Goal: Contribute content: Add original content to the website for others to see

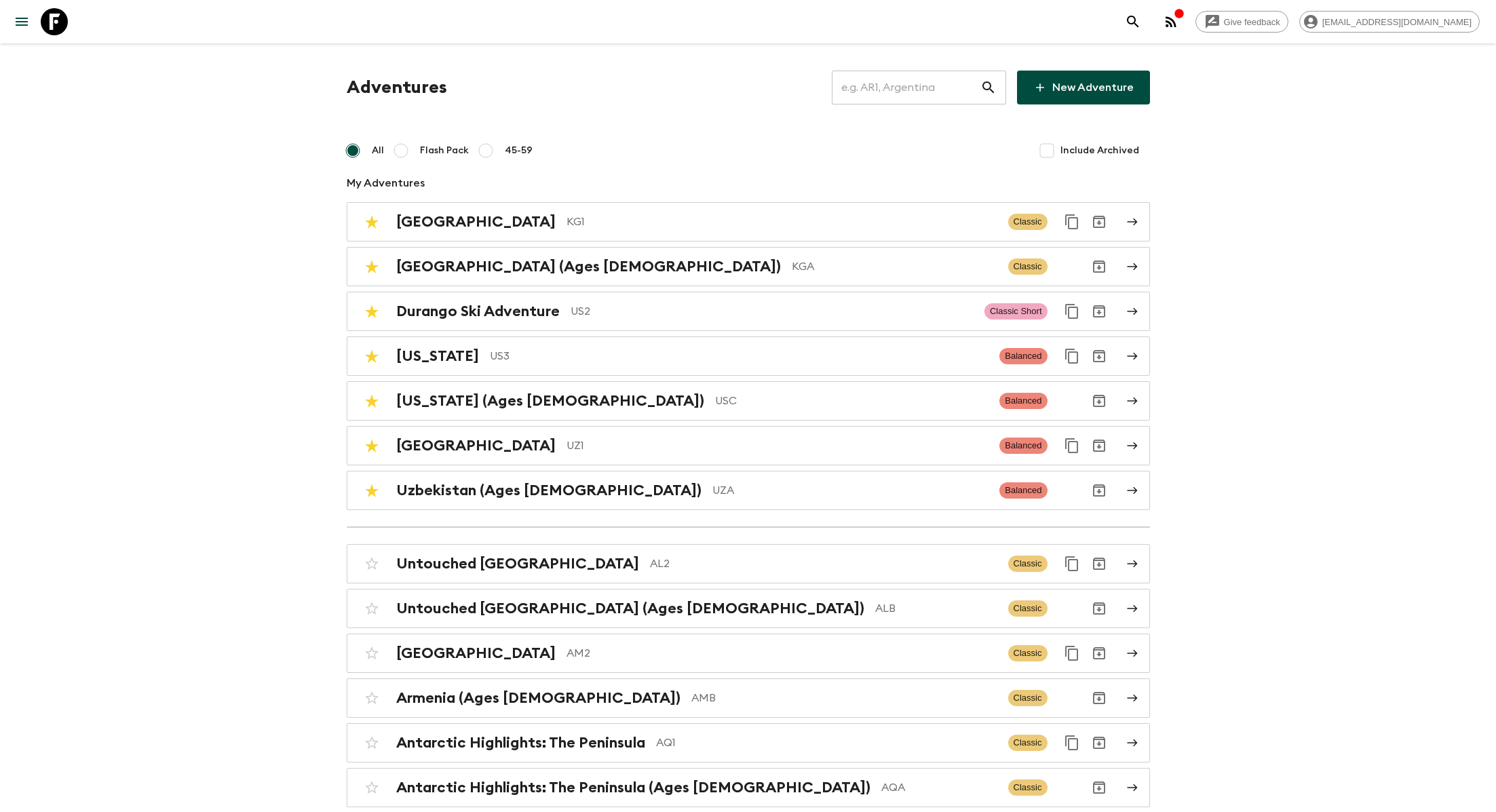
click at [1106, 89] on link "New Adventure" at bounding box center [1083, 87] width 133 height 34
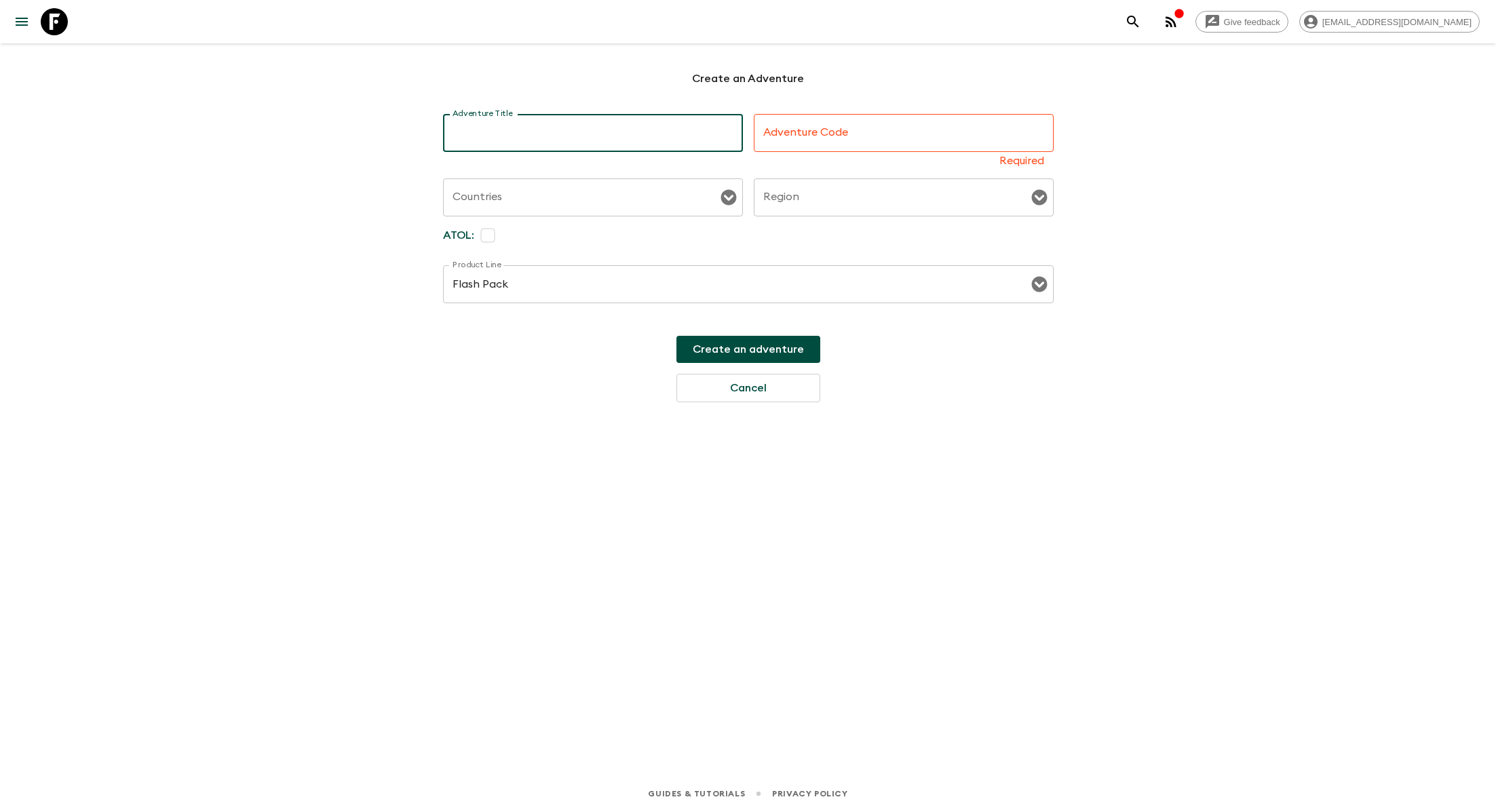
click at [649, 126] on textarea "Adventure Title" at bounding box center [593, 134] width 281 height 16
type textarea "[GEOGRAPHIC_DATA]"
click at [451, 136] on div "Bhutan x Adventure Title" at bounding box center [593, 133] width 300 height 38
click at [761, 134] on input "Adventure Code" at bounding box center [903, 133] width 300 height 38
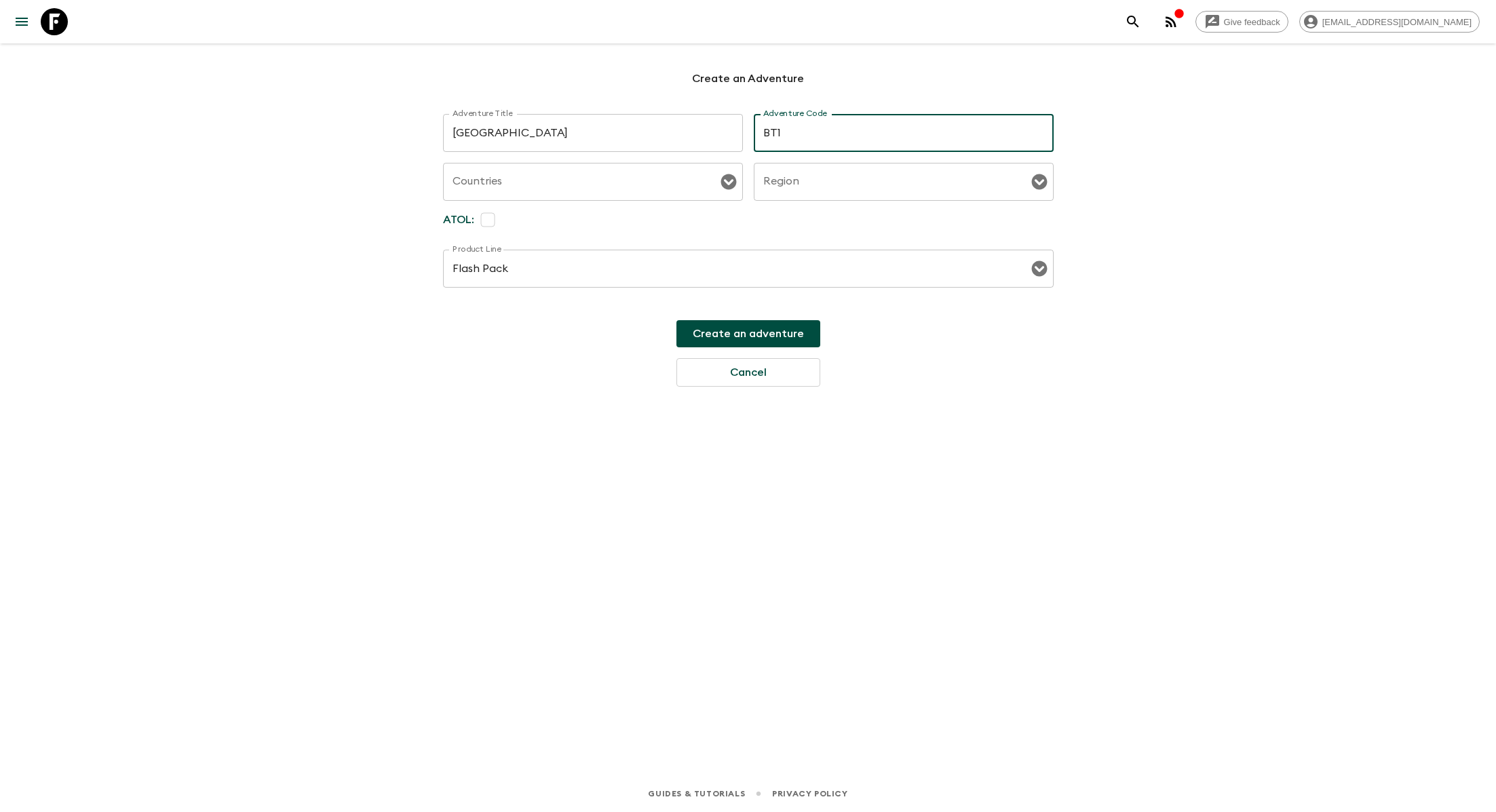
type input "BT1"
click at [621, 188] on input "Countries" at bounding box center [583, 182] width 268 height 26
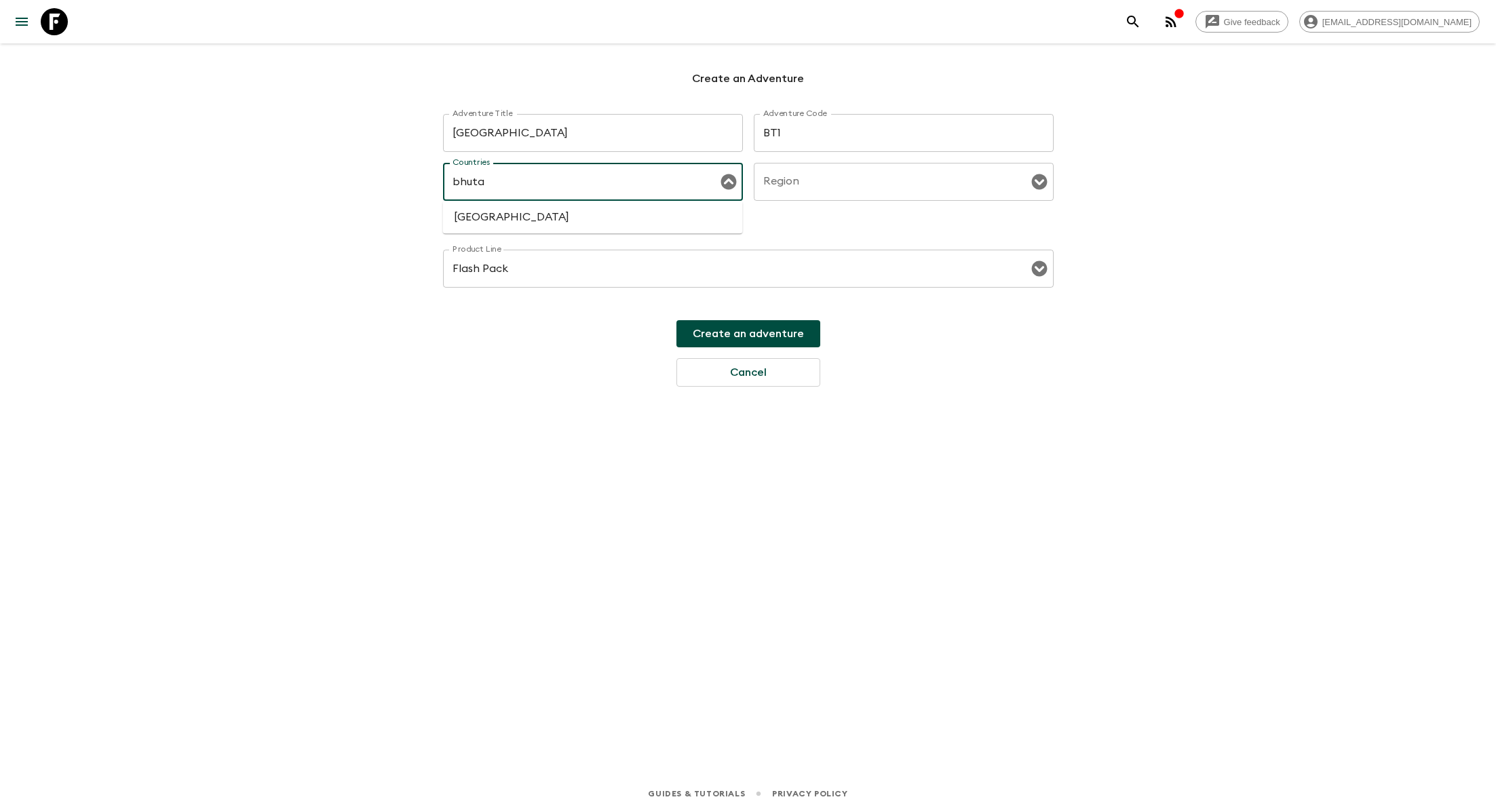
type input "bhutan"
click at [555, 226] on li "[GEOGRAPHIC_DATA]" at bounding box center [593, 217] width 300 height 22
click at [801, 169] on input "Region" at bounding box center [894, 182] width 268 height 26
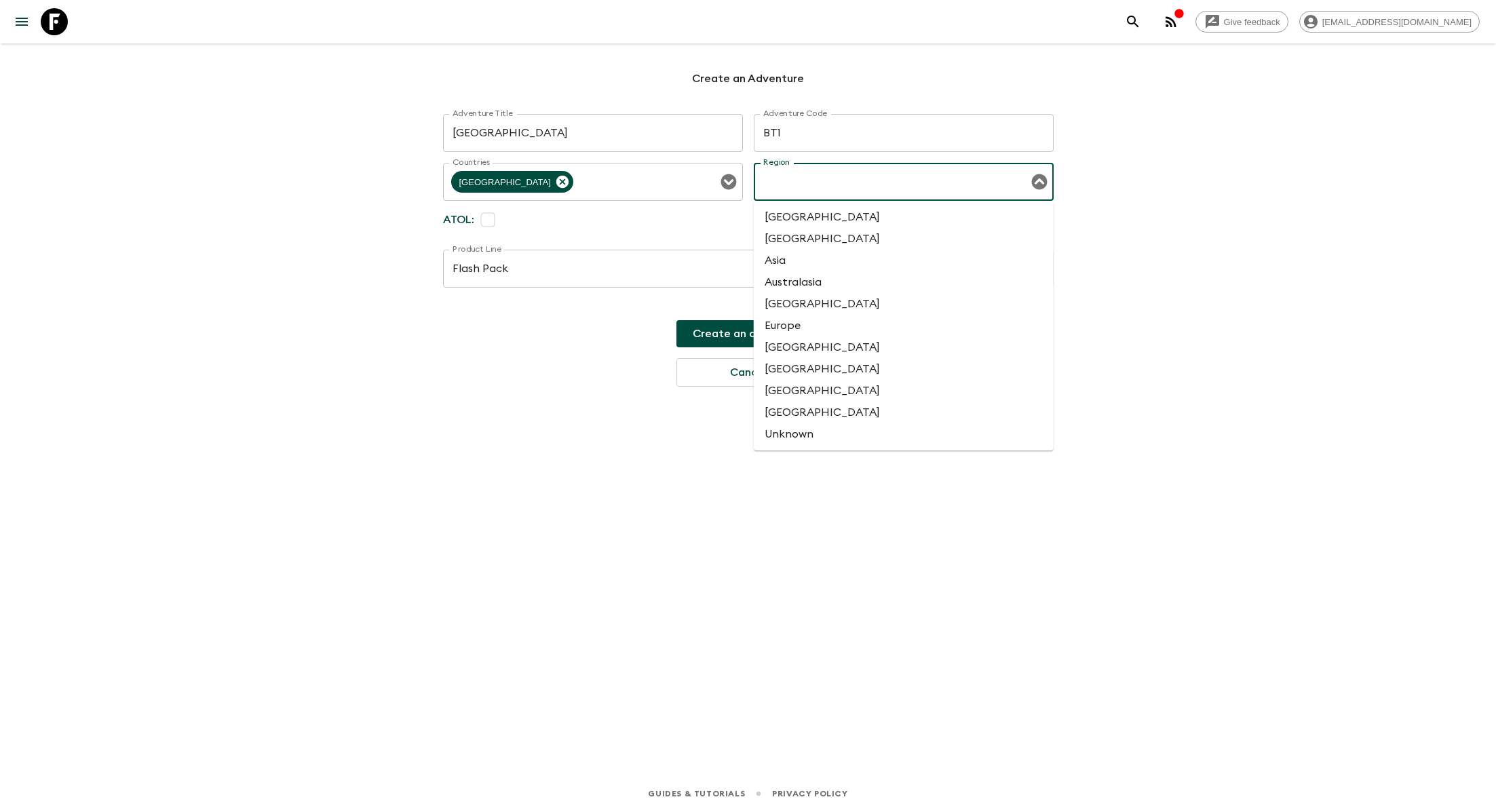
click at [788, 263] on li "Asia" at bounding box center [903, 260] width 300 height 22
type input "Asia"
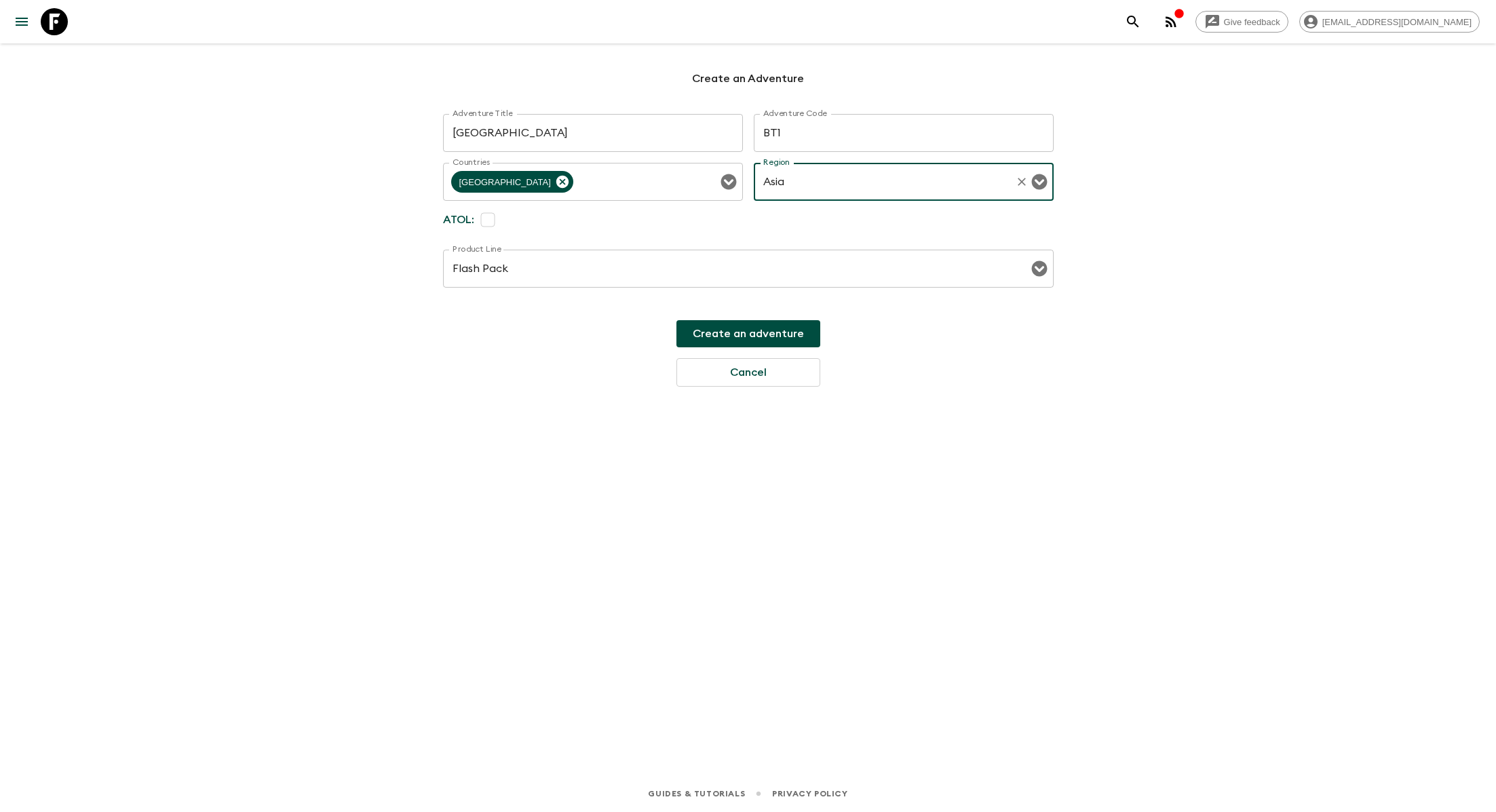
click at [744, 331] on button "Create an adventure" at bounding box center [749, 334] width 144 height 27
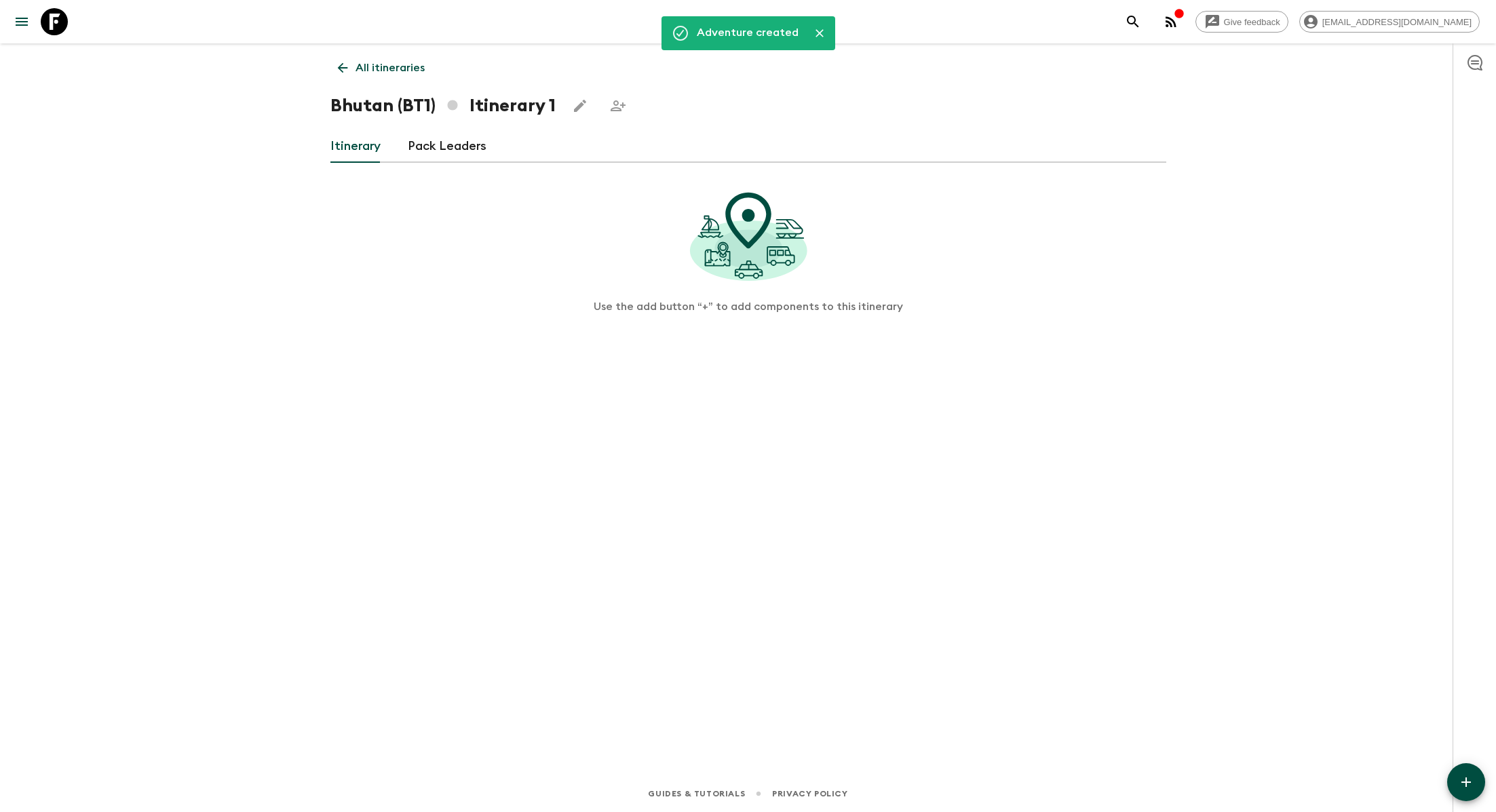
click at [380, 70] on p "All itineraries" at bounding box center [390, 68] width 69 height 17
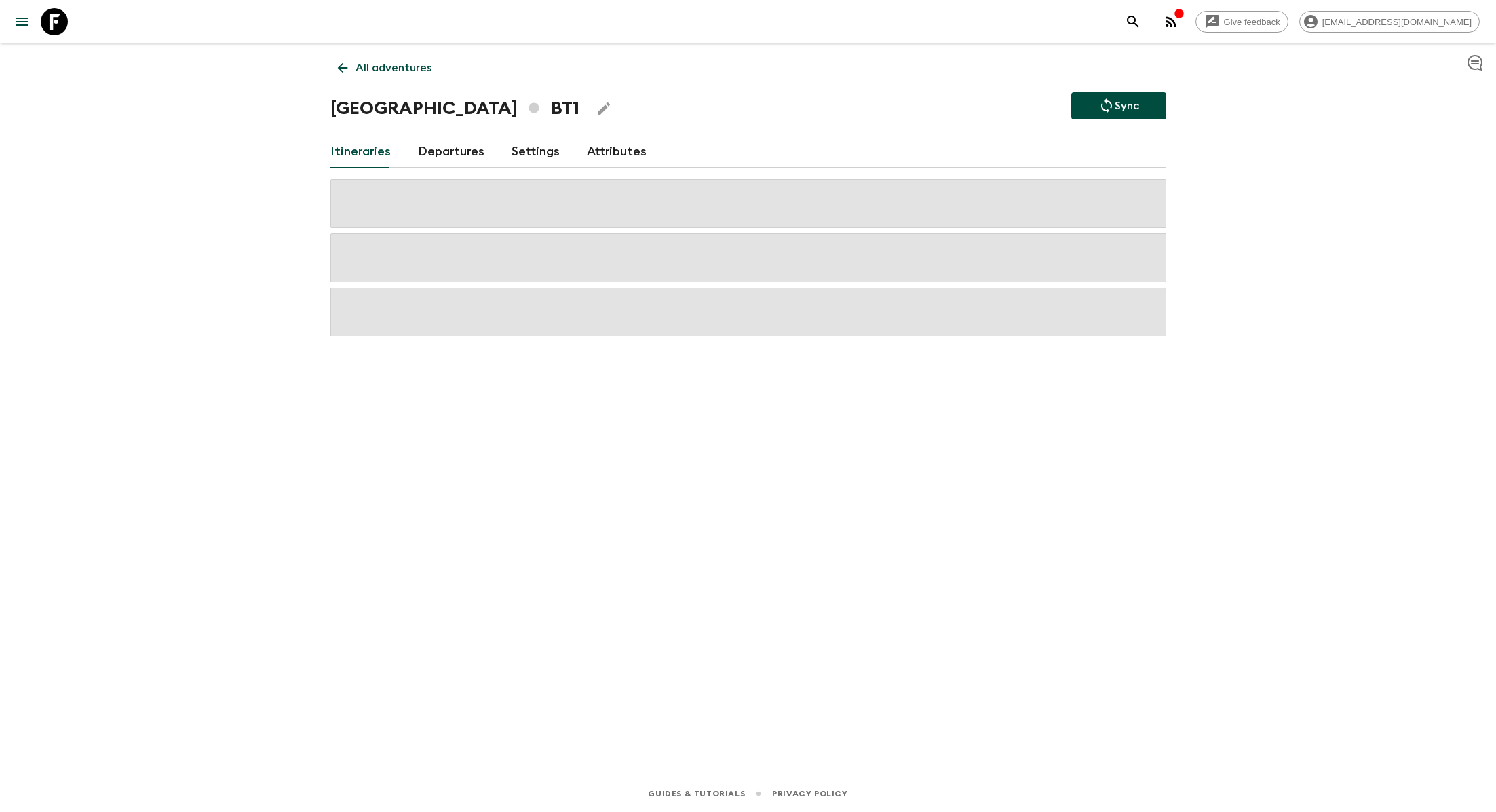
click at [628, 156] on link "Attributes" at bounding box center [616, 152] width 60 height 32
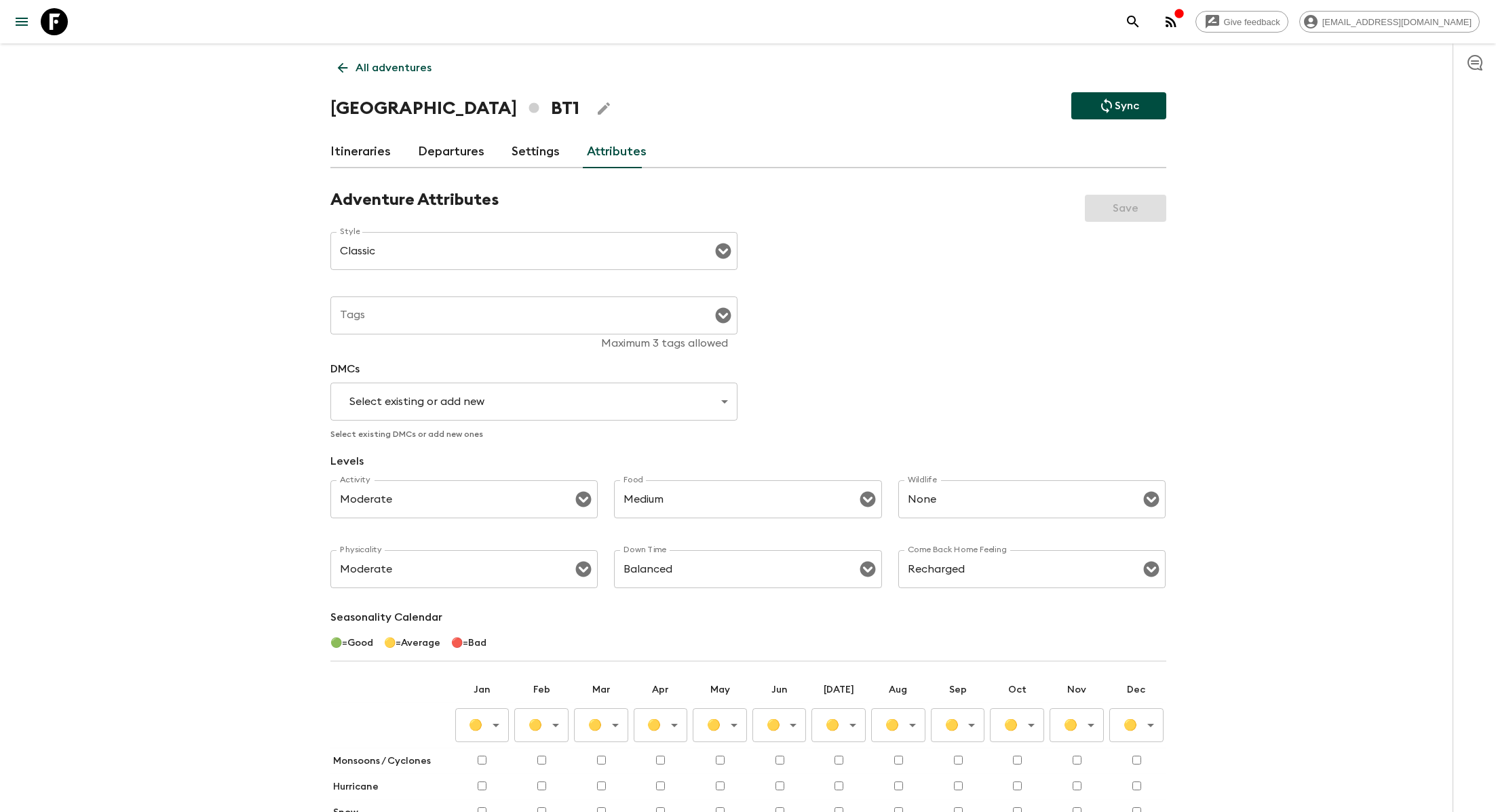
scroll to position [8, 0]
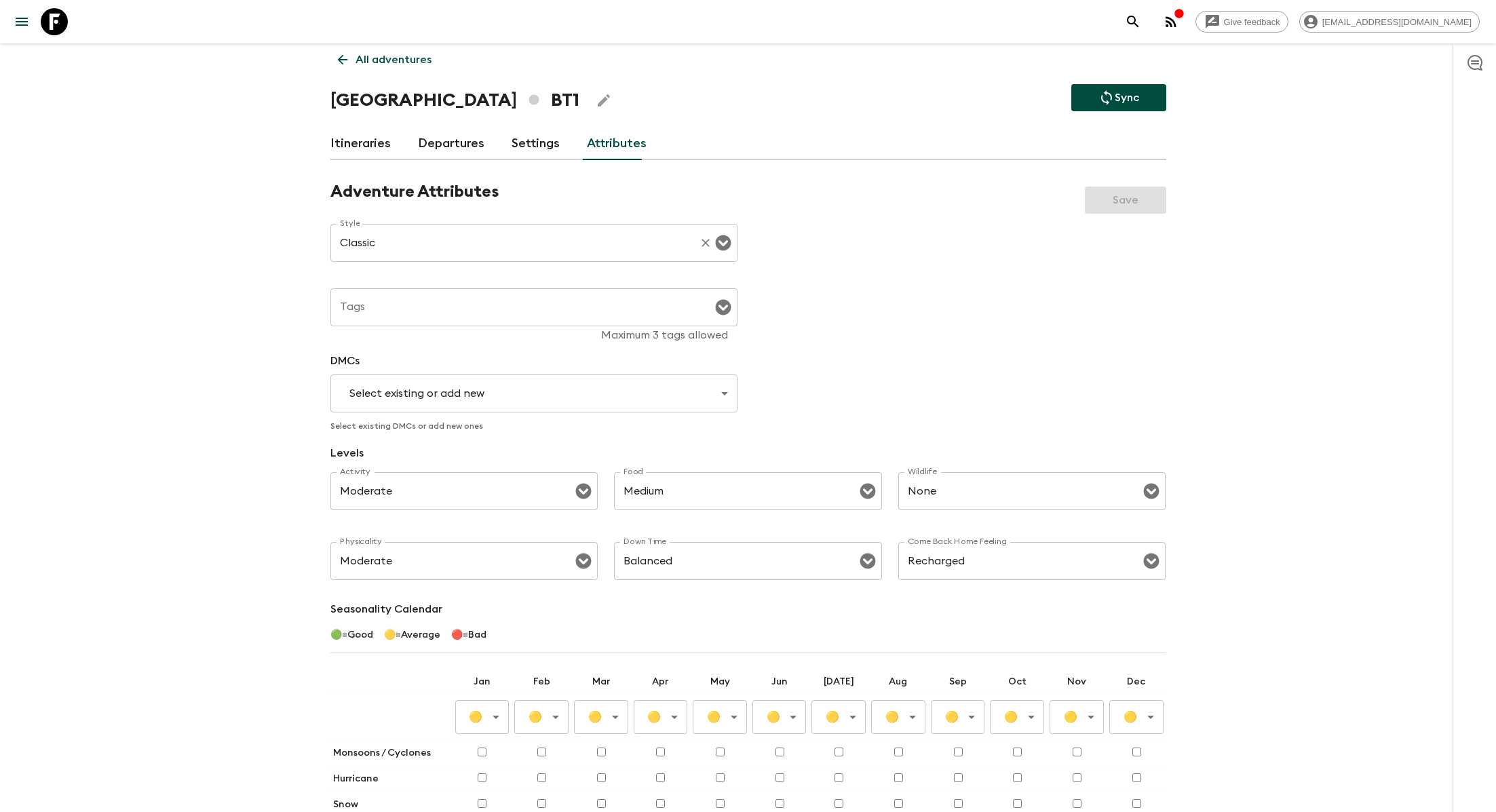
click at [468, 232] on input "Classic" at bounding box center [515, 243] width 357 height 26
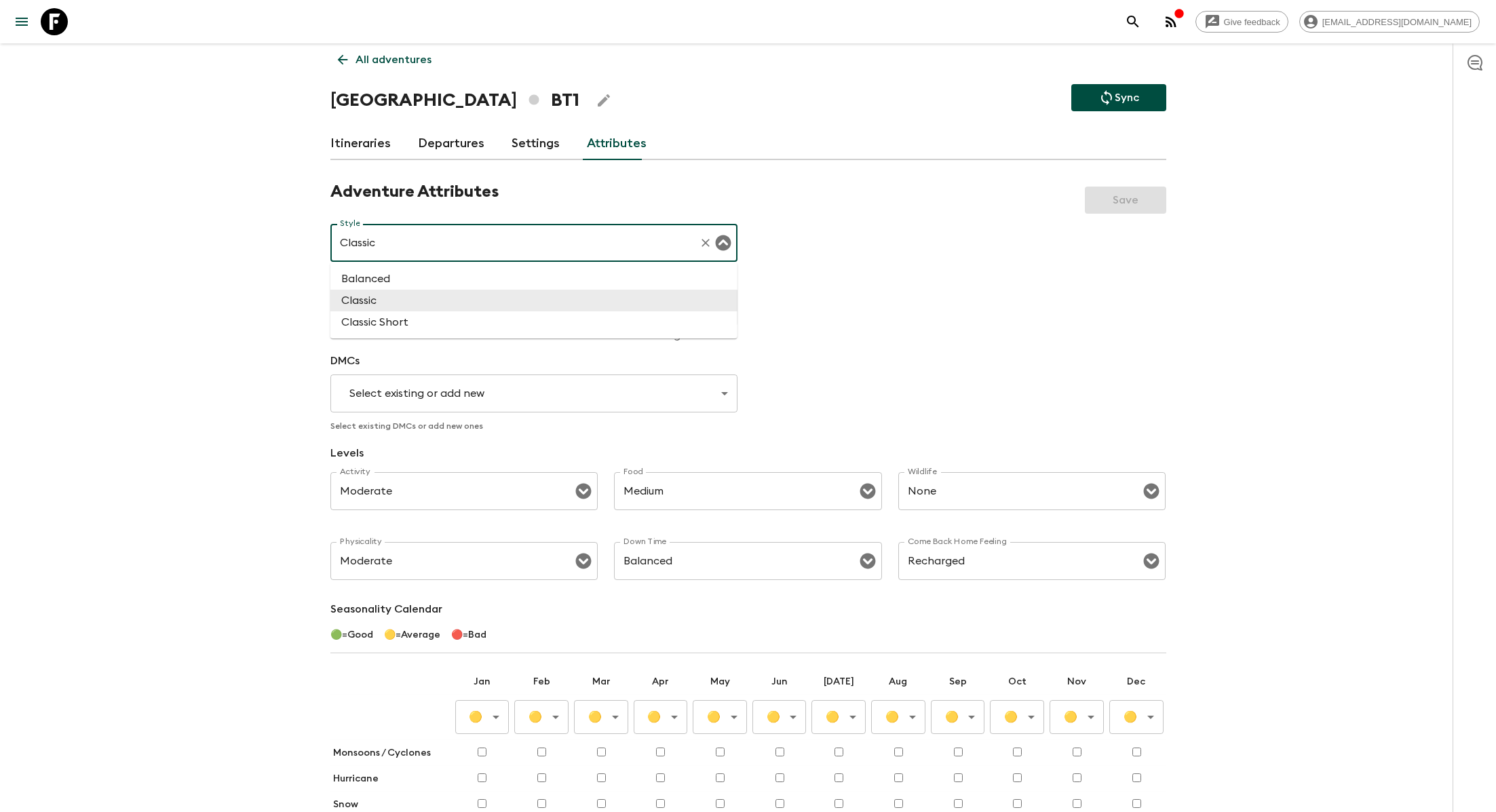
click at [468, 232] on input "Classic" at bounding box center [515, 243] width 357 height 26
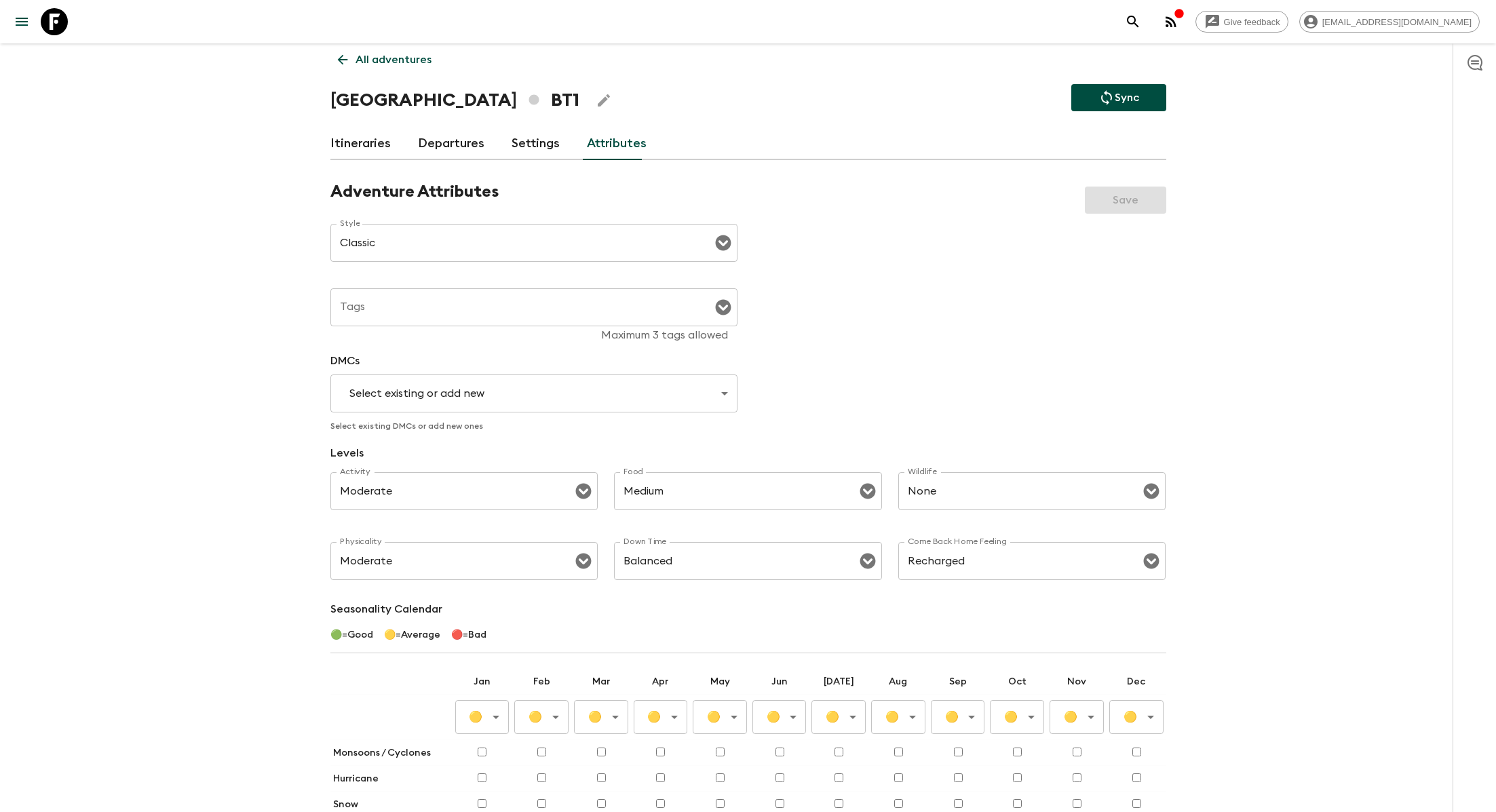
click at [847, 260] on div "Adventure Attributes Save Style Classic Style ​ Tags Tags Maximum 3 tags allowe…" at bounding box center [748, 547] width 836 height 731
click at [486, 325] on div "Tags" at bounding box center [534, 307] width 407 height 38
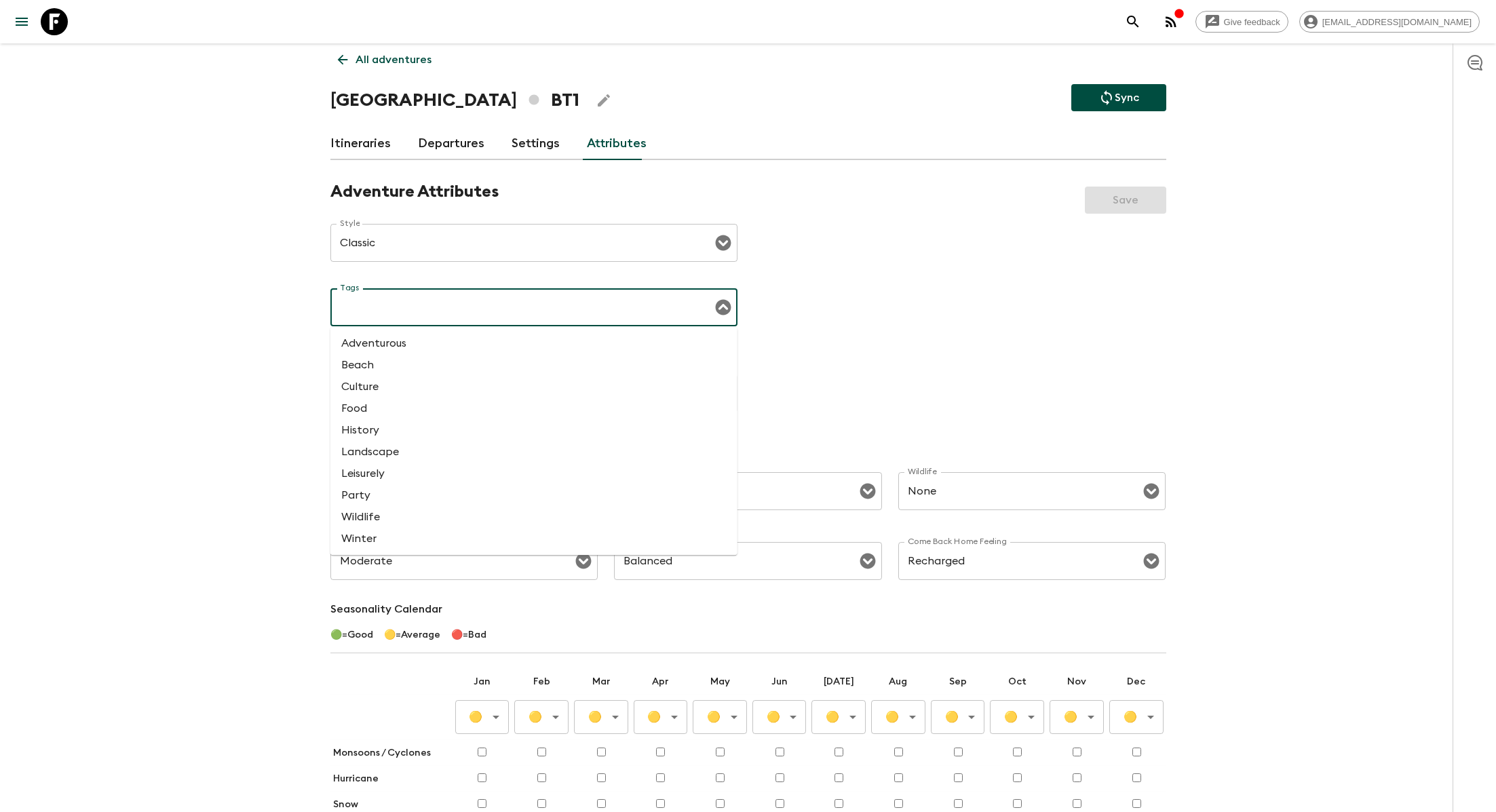
click at [389, 388] on li "Culture" at bounding box center [534, 387] width 407 height 22
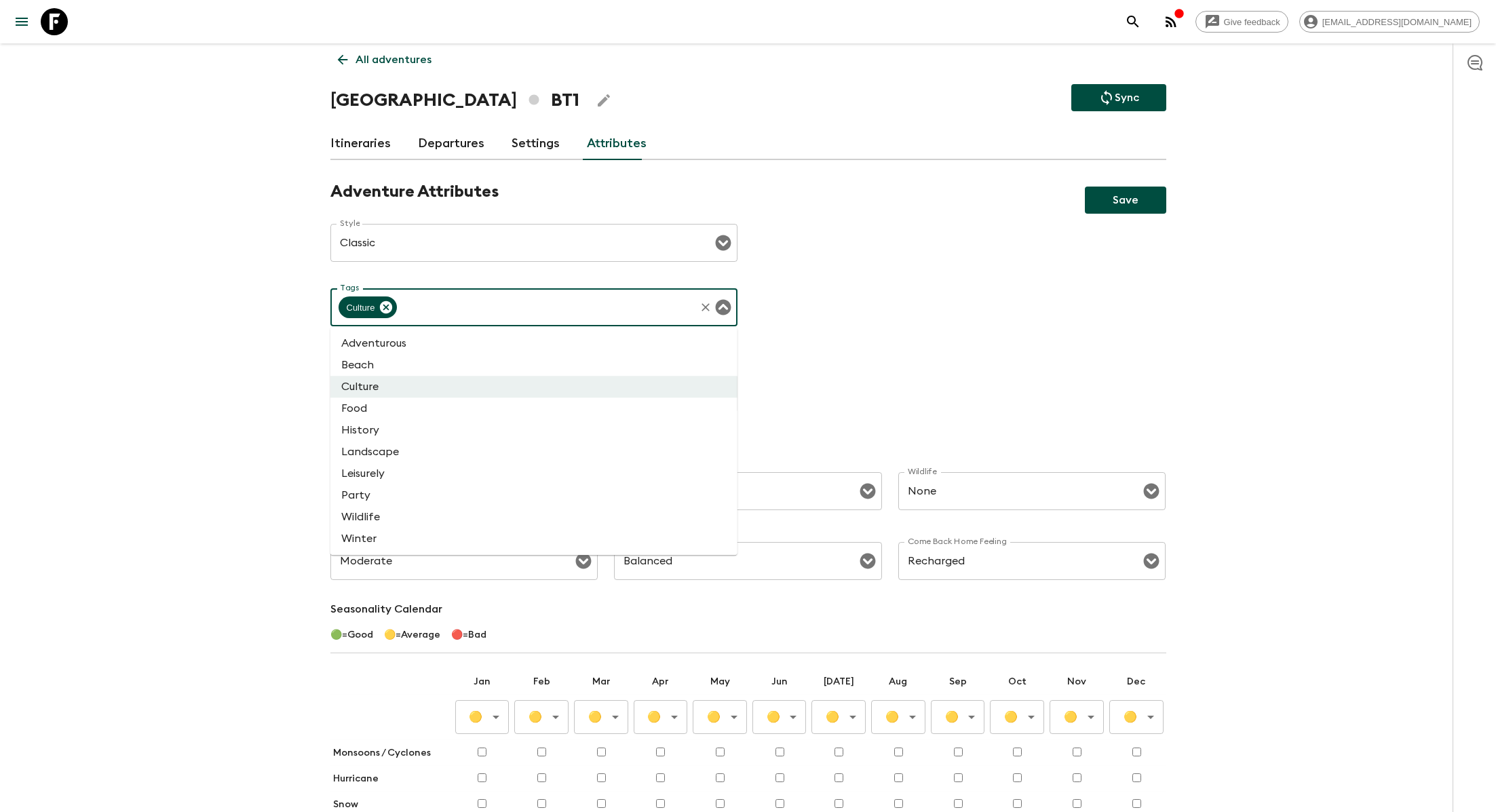
click at [432, 319] on input "Tags" at bounding box center [546, 307] width 294 height 26
click at [403, 454] on li "Landscape" at bounding box center [534, 452] width 407 height 22
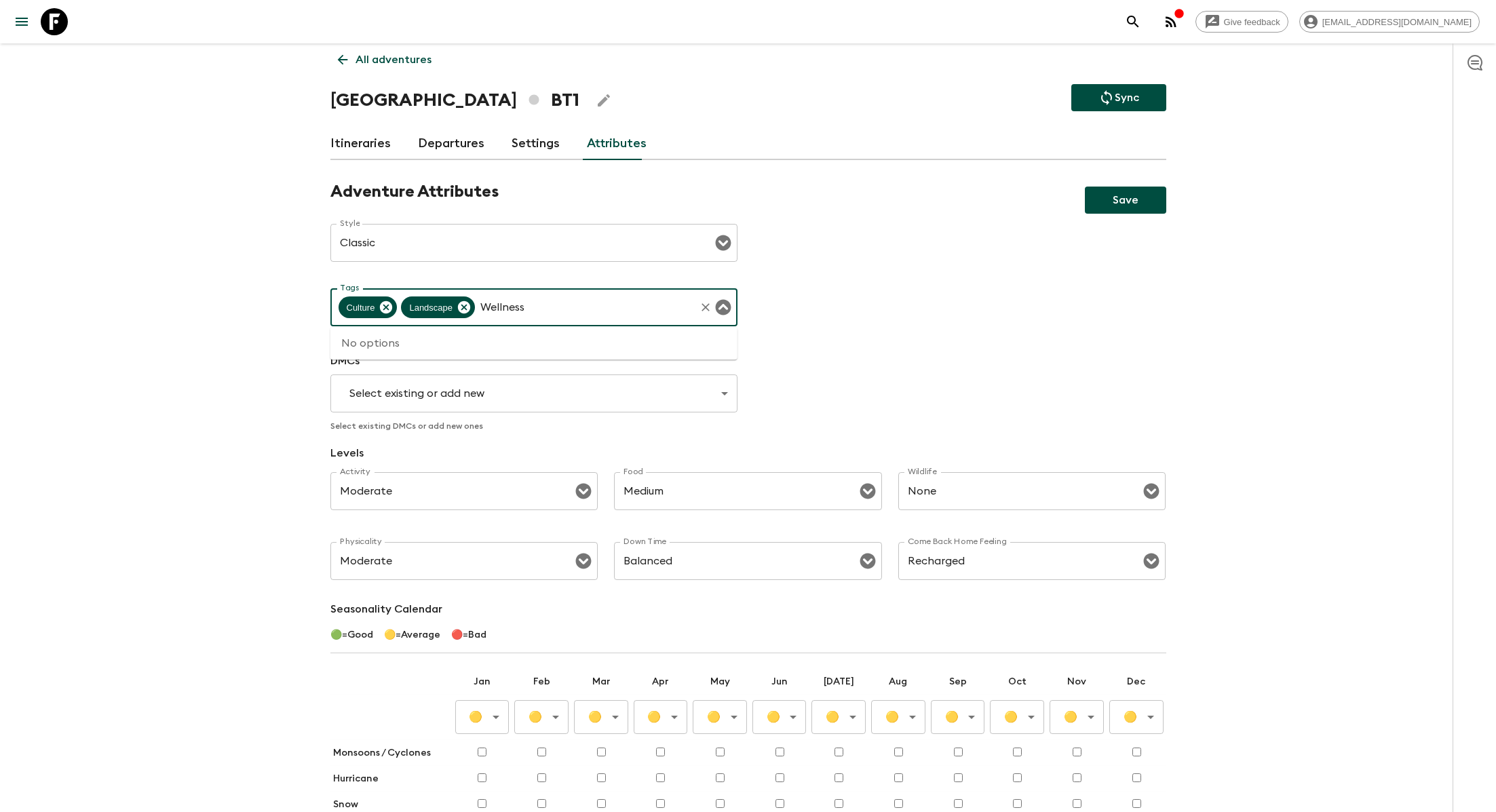
type input "Wellness"
click at [1085, 186] on button "Save" at bounding box center [1126, 200] width 81 height 27
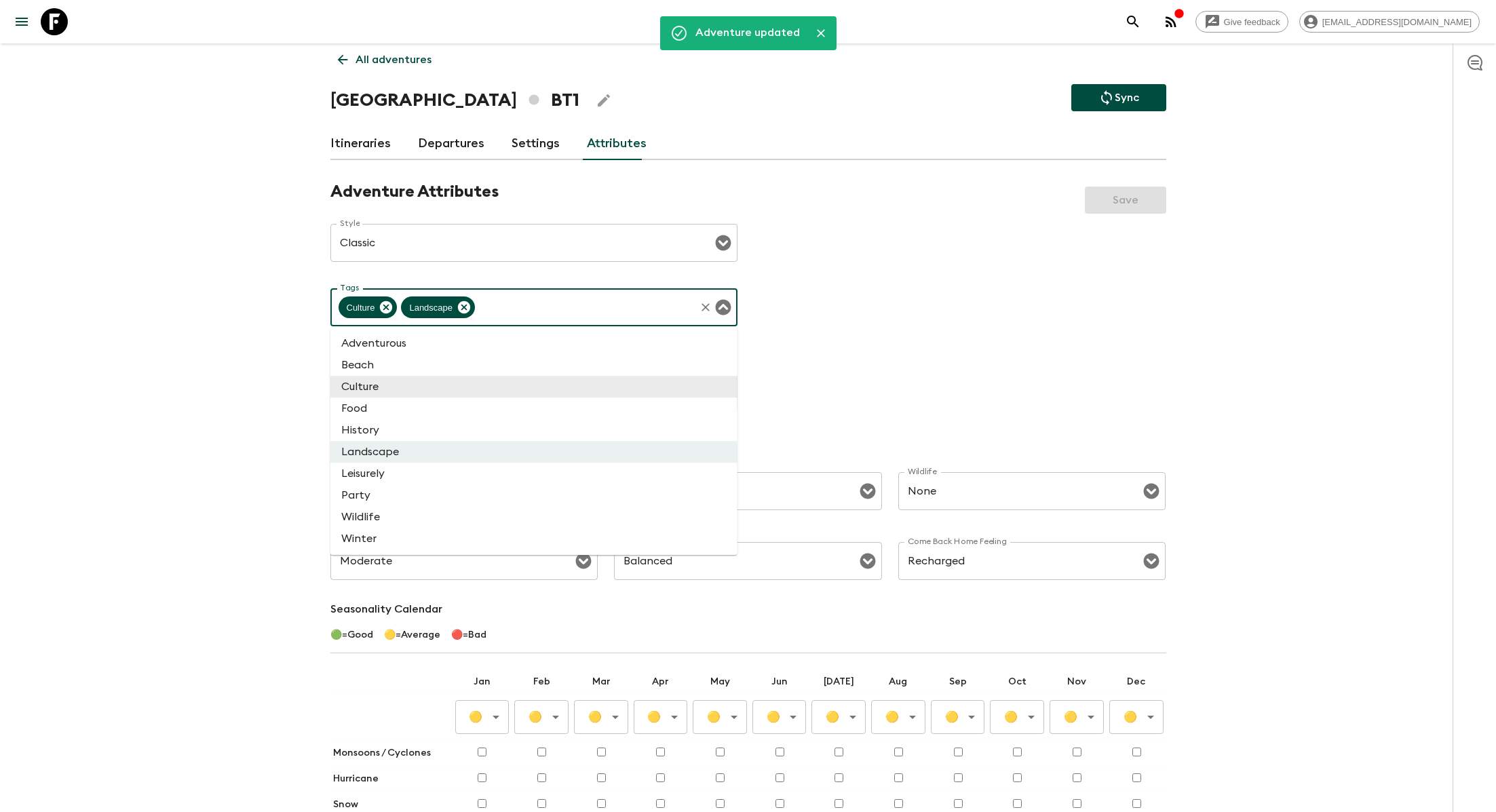
click at [829, 323] on div "Adventure Attributes Save Style Classic Style ​ Tags Culture Landscape Tags Max…" at bounding box center [748, 547] width 836 height 731
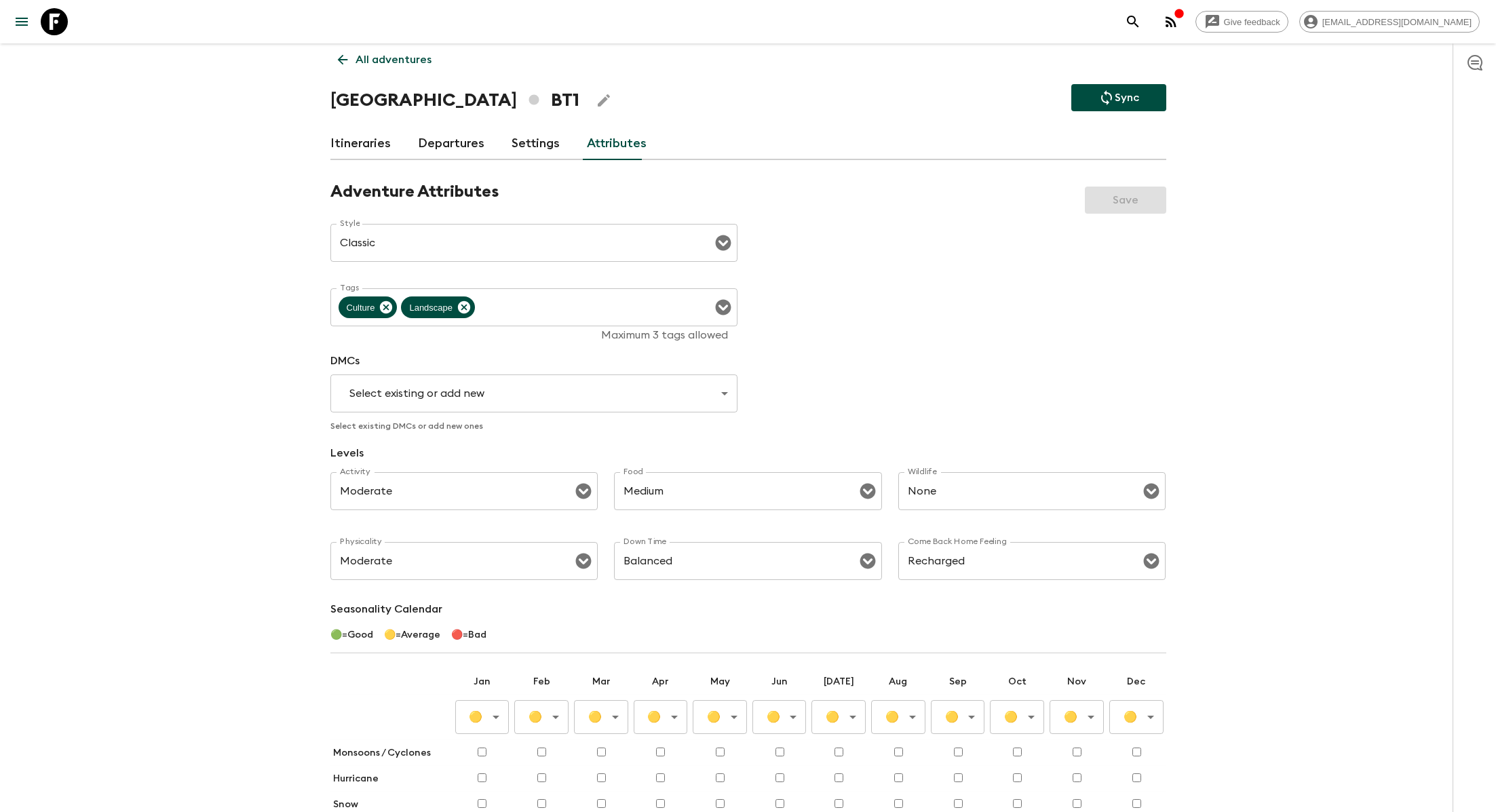
click at [468, 378] on div "Select existing or add new ​" at bounding box center [534, 393] width 407 height 38
click at [463, 393] on body "Give feedback lauren.b@flashpack.com All adventures Bhutan BT1 Sync Itineraries…" at bounding box center [748, 490] width 1496 height 996
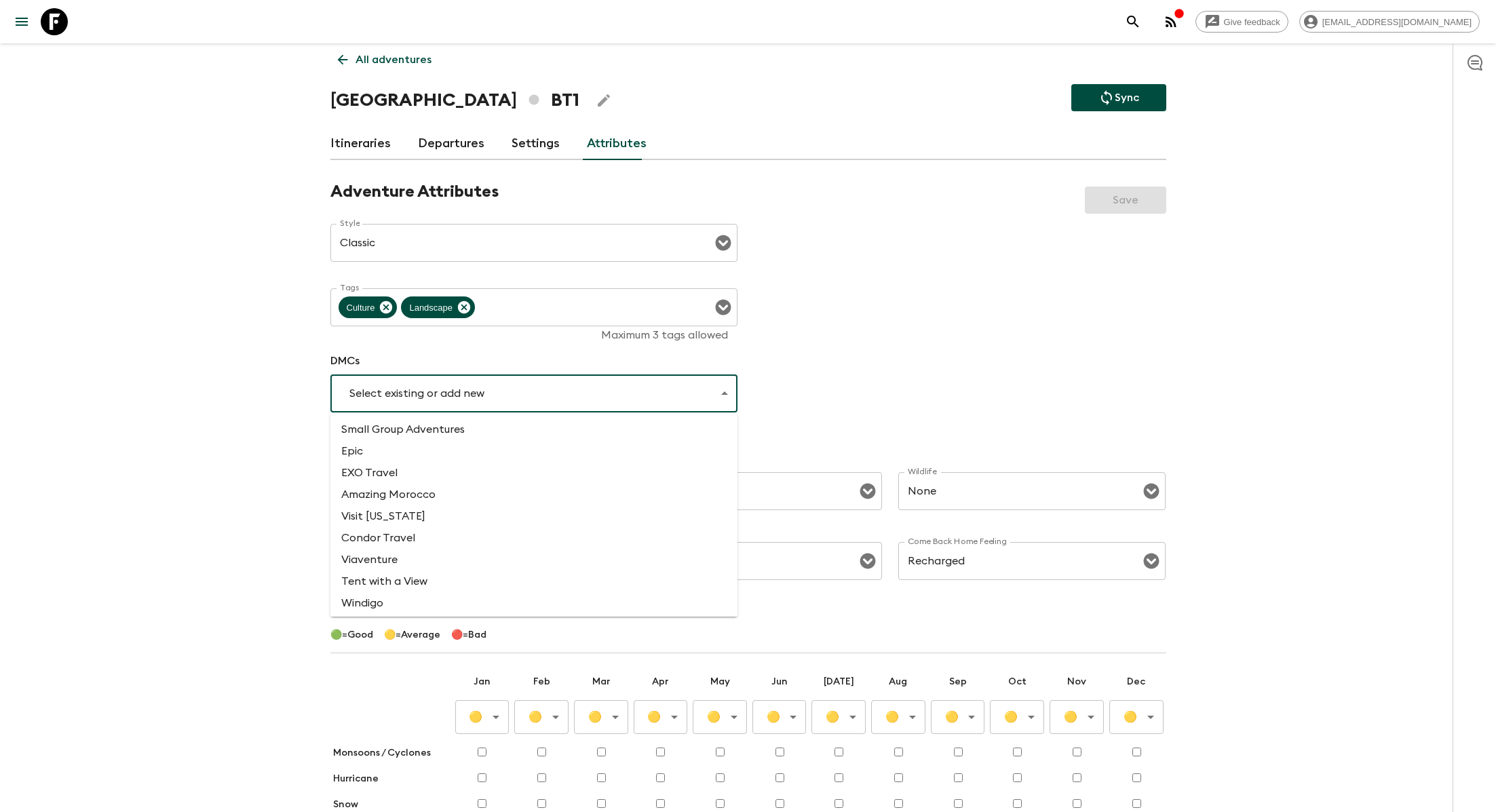
scroll to position [1087, 0]
click at [408, 597] on li "Add new DMC" at bounding box center [534, 601] width 407 height 22
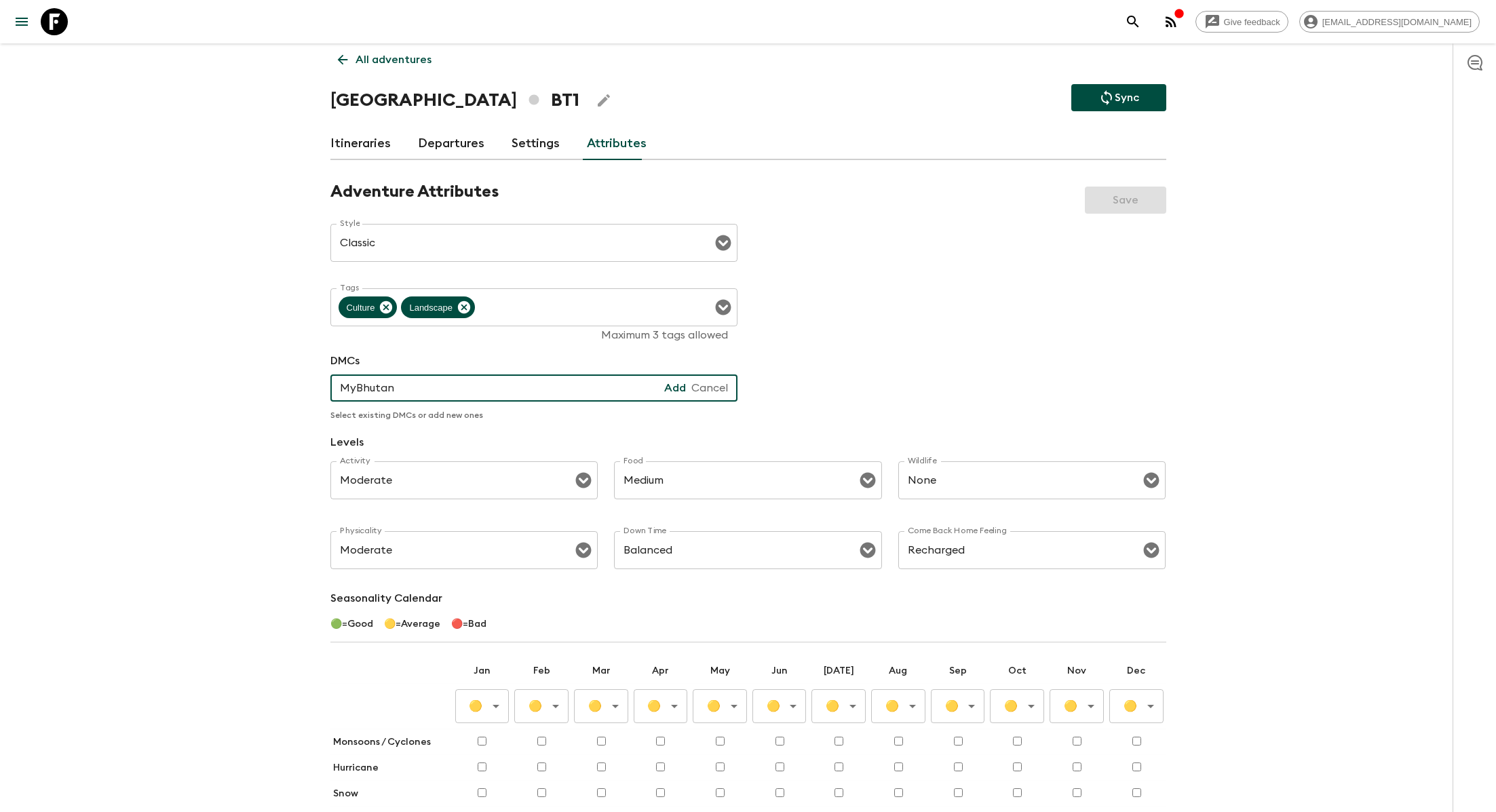
type input "MyBhutan"
click at [678, 388] on div "Add" at bounding box center [675, 388] width 22 height 16
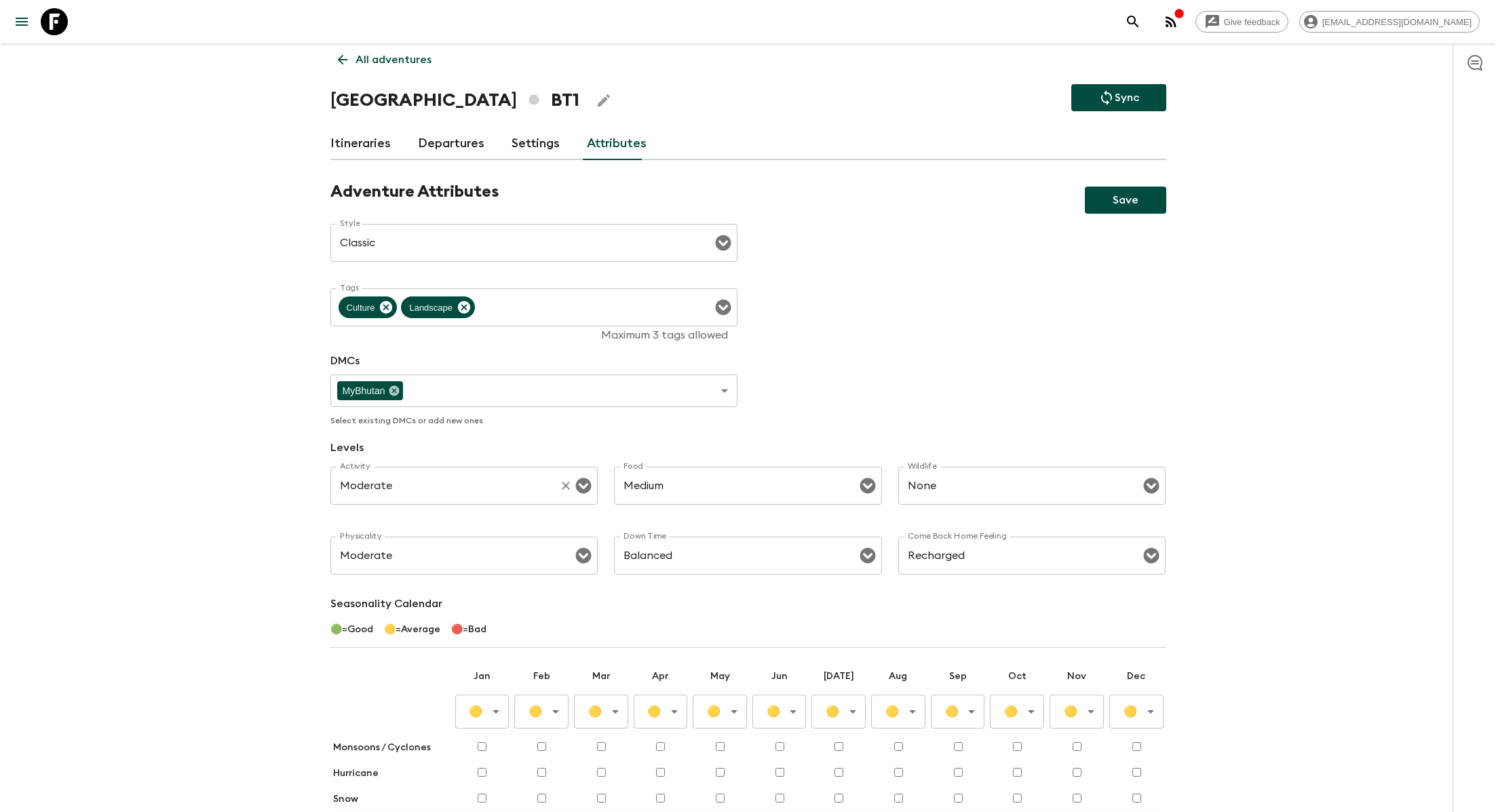
click at [513, 488] on input "Moderate" at bounding box center [445, 486] width 218 height 26
click at [473, 541] on li "Relaxed" at bounding box center [464, 544] width 268 height 22
type input "Relaxed"
click at [690, 488] on input "Medium" at bounding box center [729, 486] width 218 height 26
click at [685, 567] on li "Medium" at bounding box center [748, 565] width 268 height 22
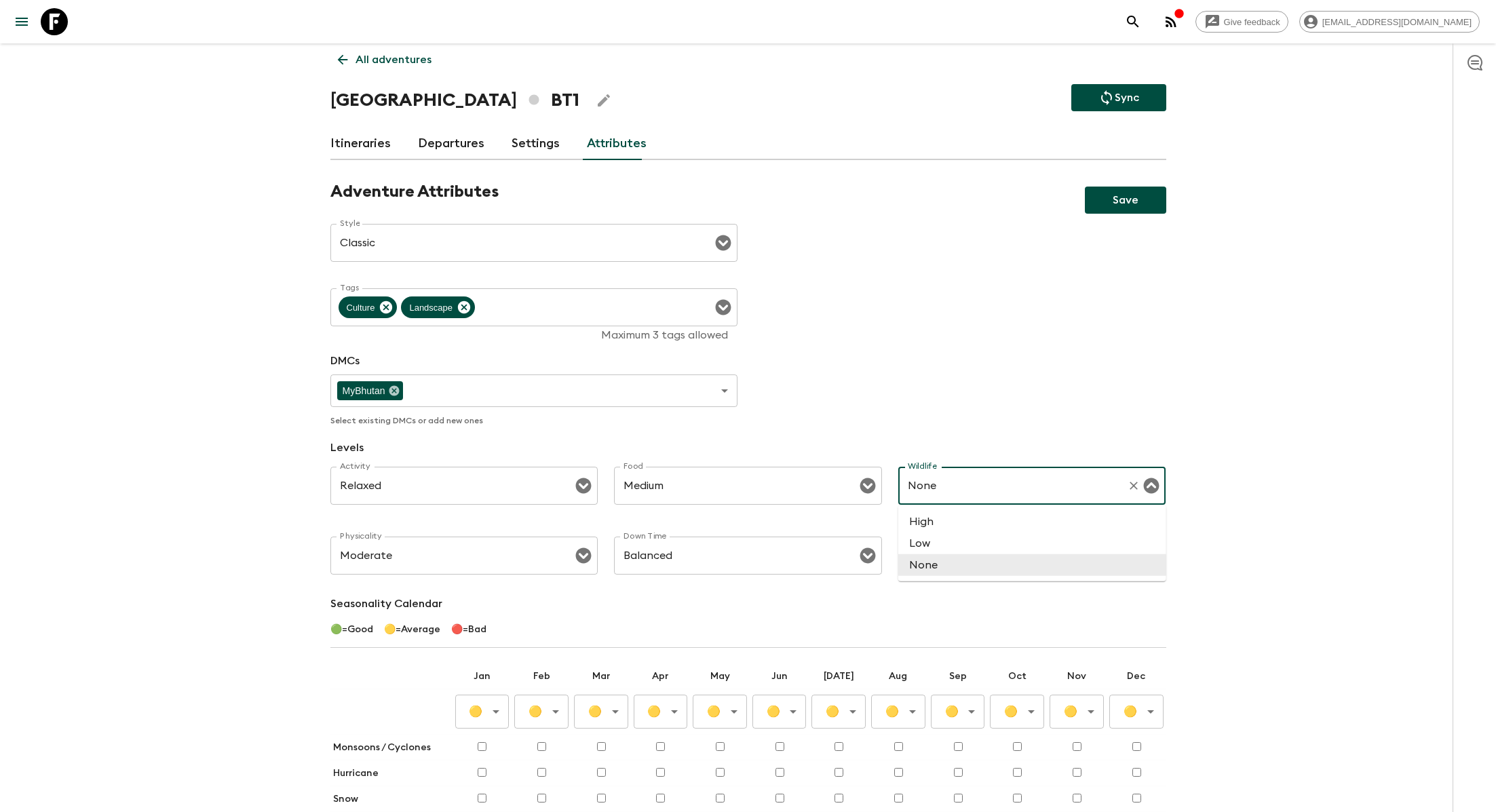
click at [947, 478] on input "None" at bounding box center [1013, 486] width 218 height 26
click at [949, 542] on li "Low" at bounding box center [1032, 544] width 268 height 22
type input "Low"
click at [813, 394] on div "Adventure Attributes Save Style Classic Style ​ Tags Culture Landscape Tags Max…" at bounding box center [748, 545] width 836 height 726
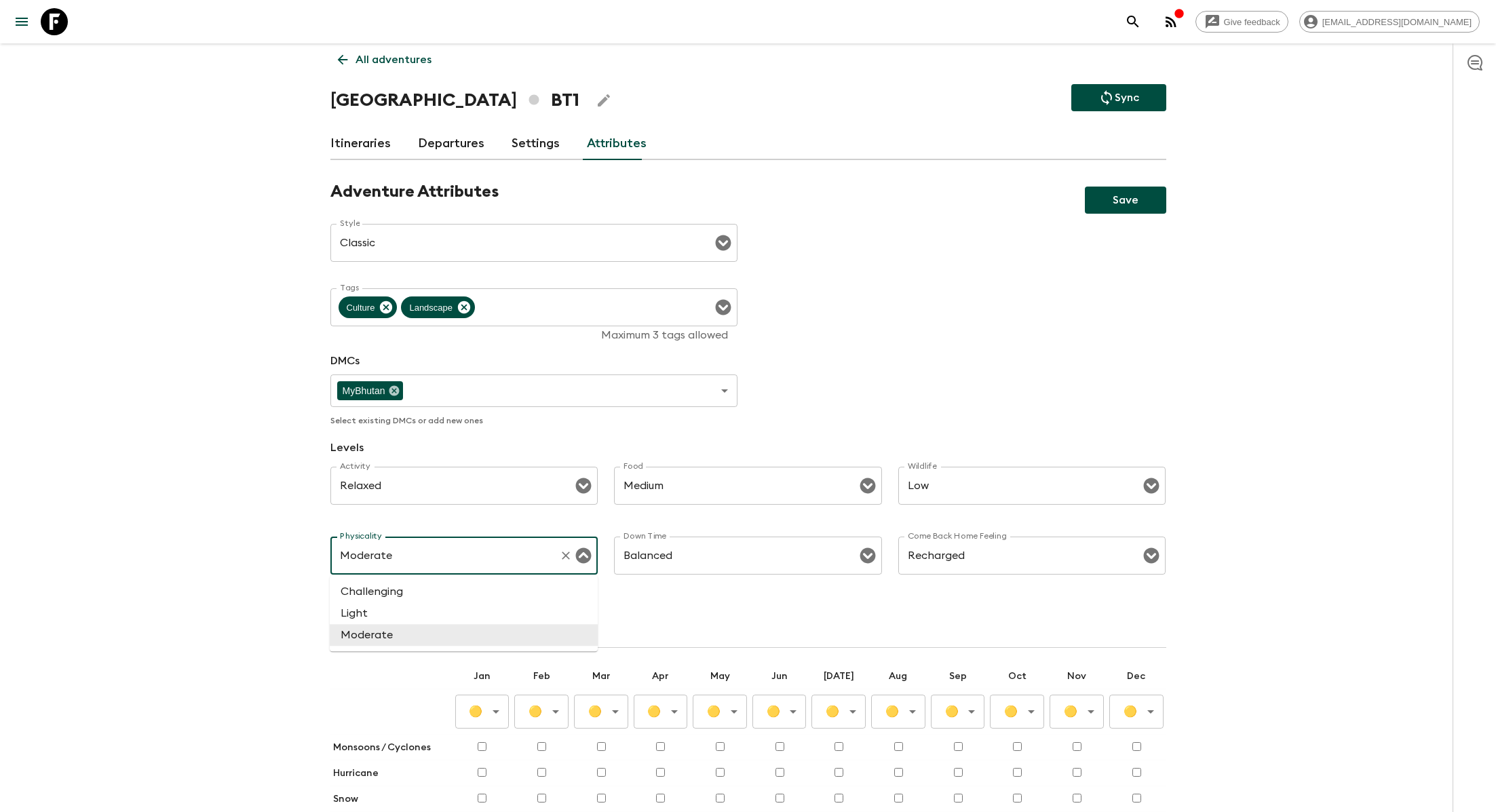
click at [514, 557] on input "Moderate" at bounding box center [445, 556] width 218 height 26
click at [445, 607] on li "Light" at bounding box center [464, 613] width 268 height 22
type input "Light"
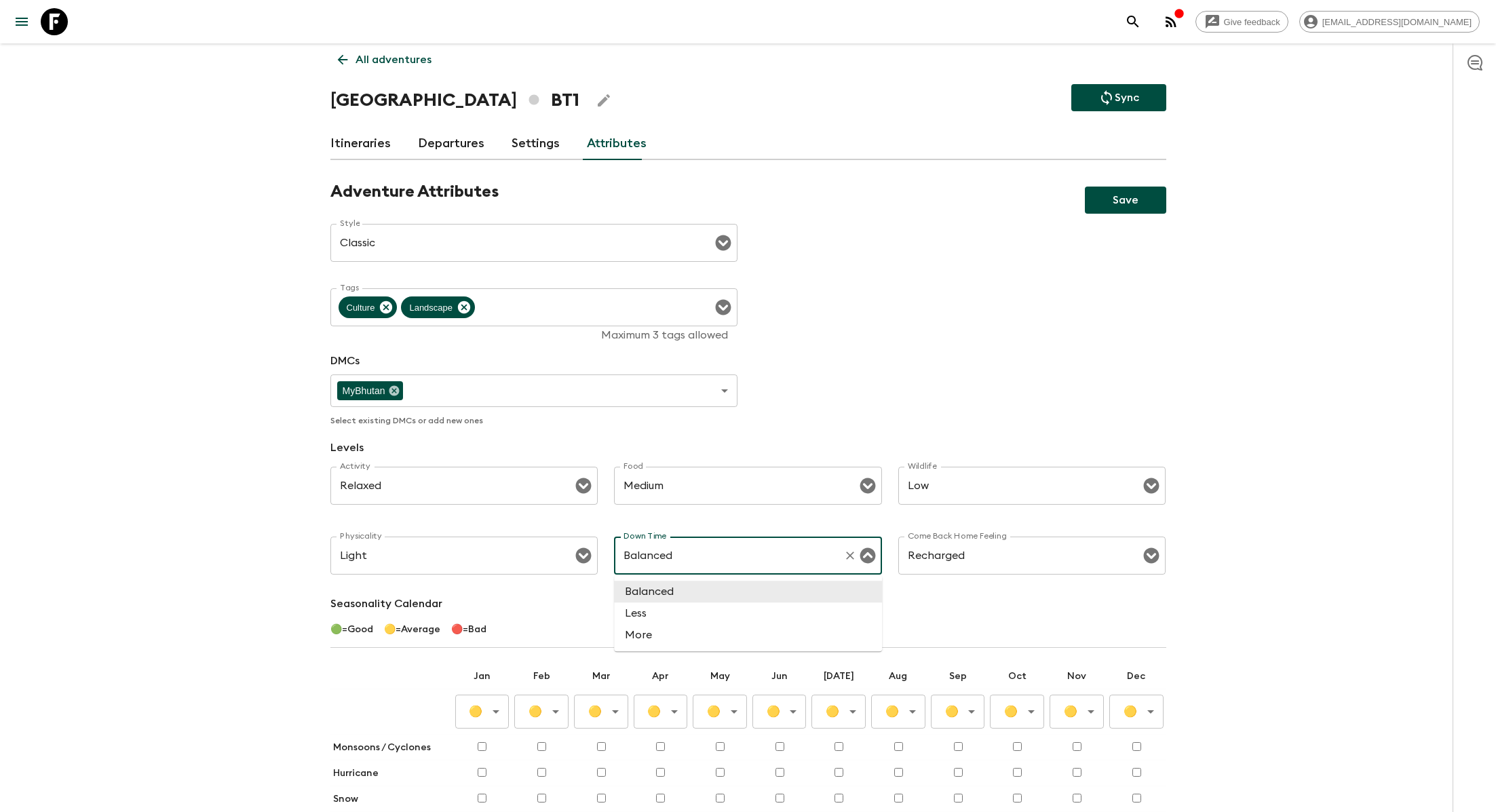
click at [713, 558] on input "Balanced" at bounding box center [729, 556] width 218 height 26
click at [670, 618] on li "Less" at bounding box center [748, 613] width 268 height 22
type input "Less"
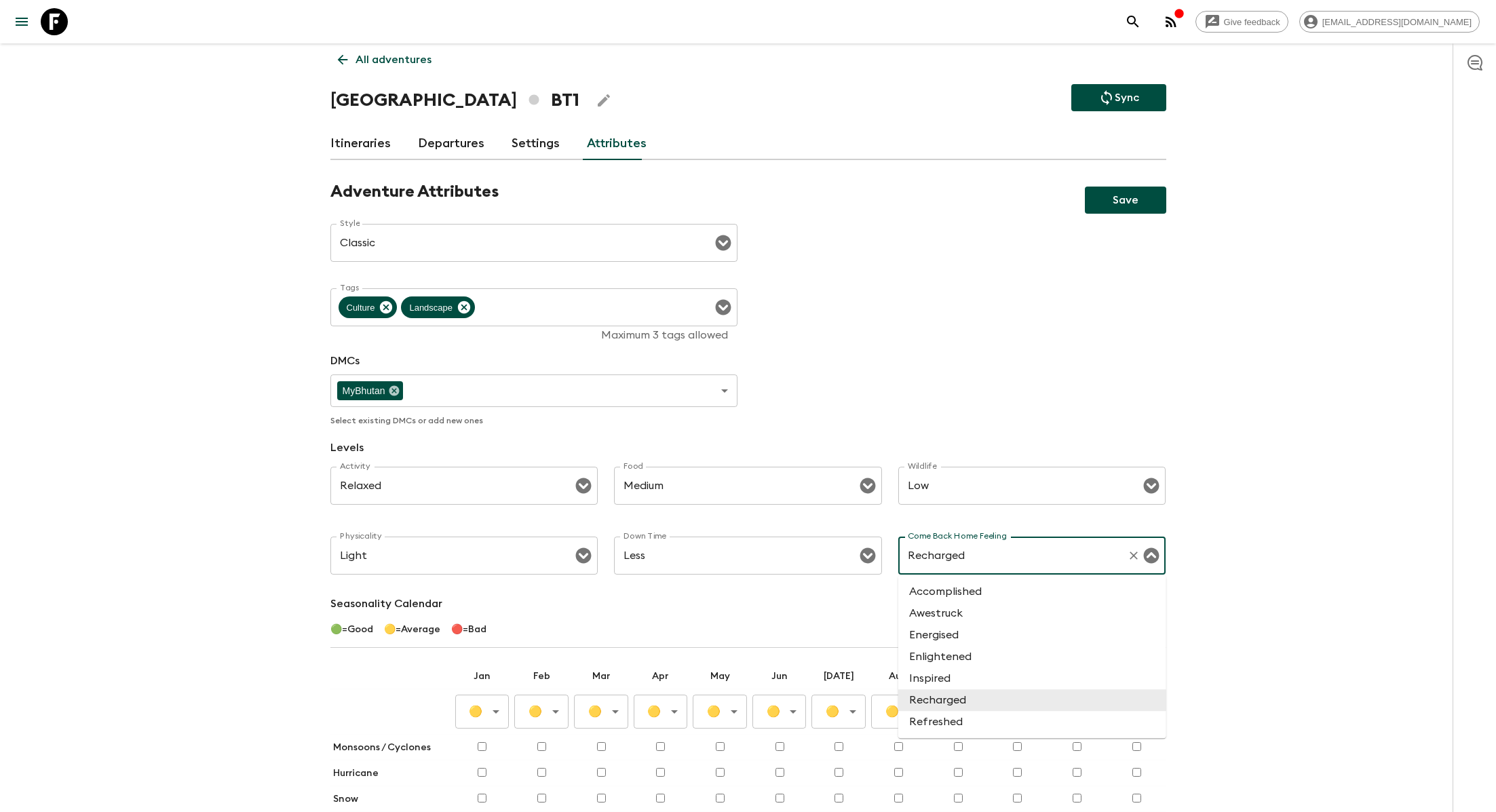
click at [1002, 557] on input "Recharged" at bounding box center [1013, 556] width 218 height 26
click at [967, 654] on li "Enlightened" at bounding box center [1032, 657] width 268 height 22
type input "Enlightened"
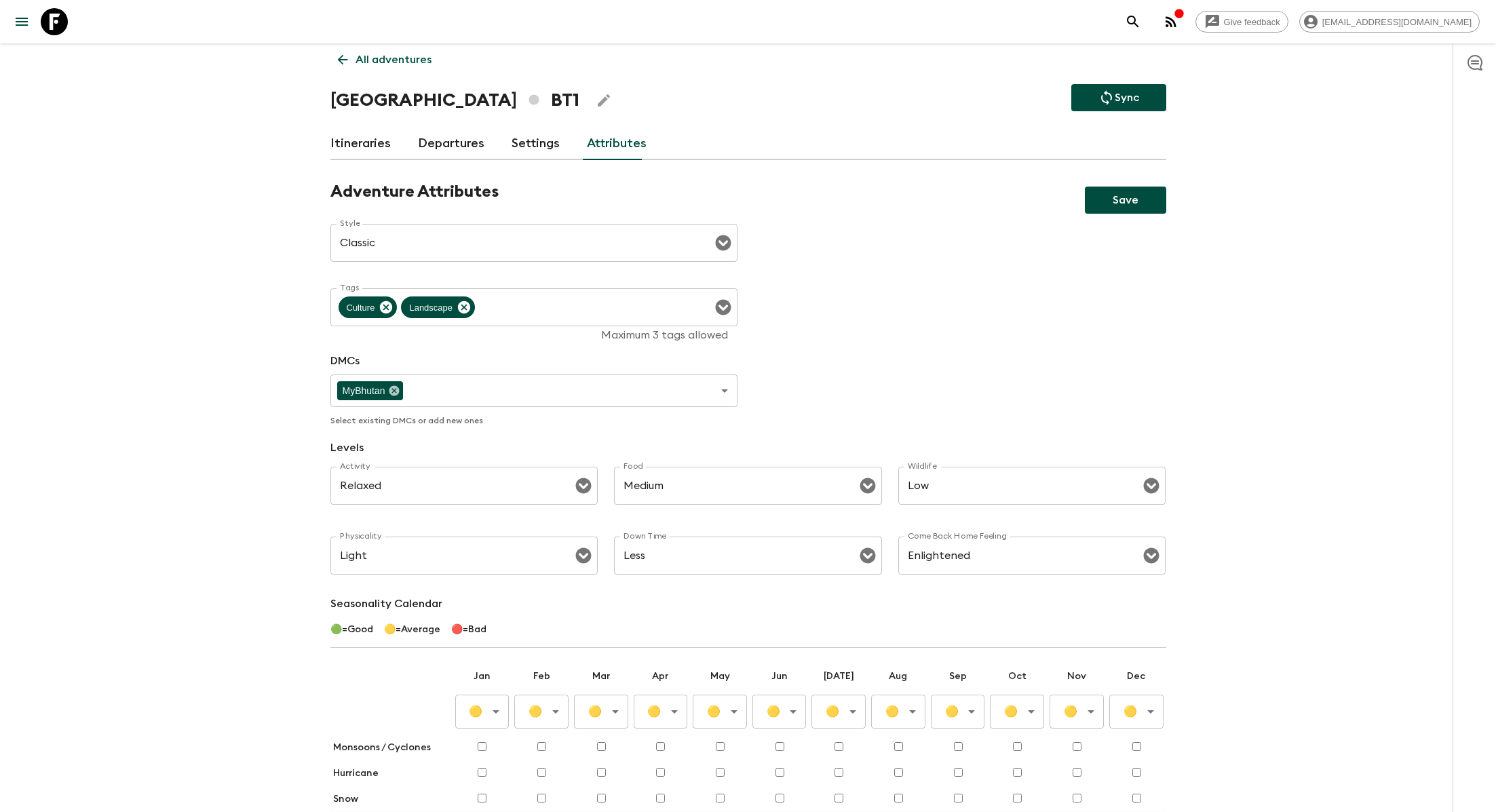
click at [1314, 569] on div "Give feedback lauren.b@flashpack.com All adventures Bhutan BT1 Sync Itineraries…" at bounding box center [748, 488] width 1496 height 991
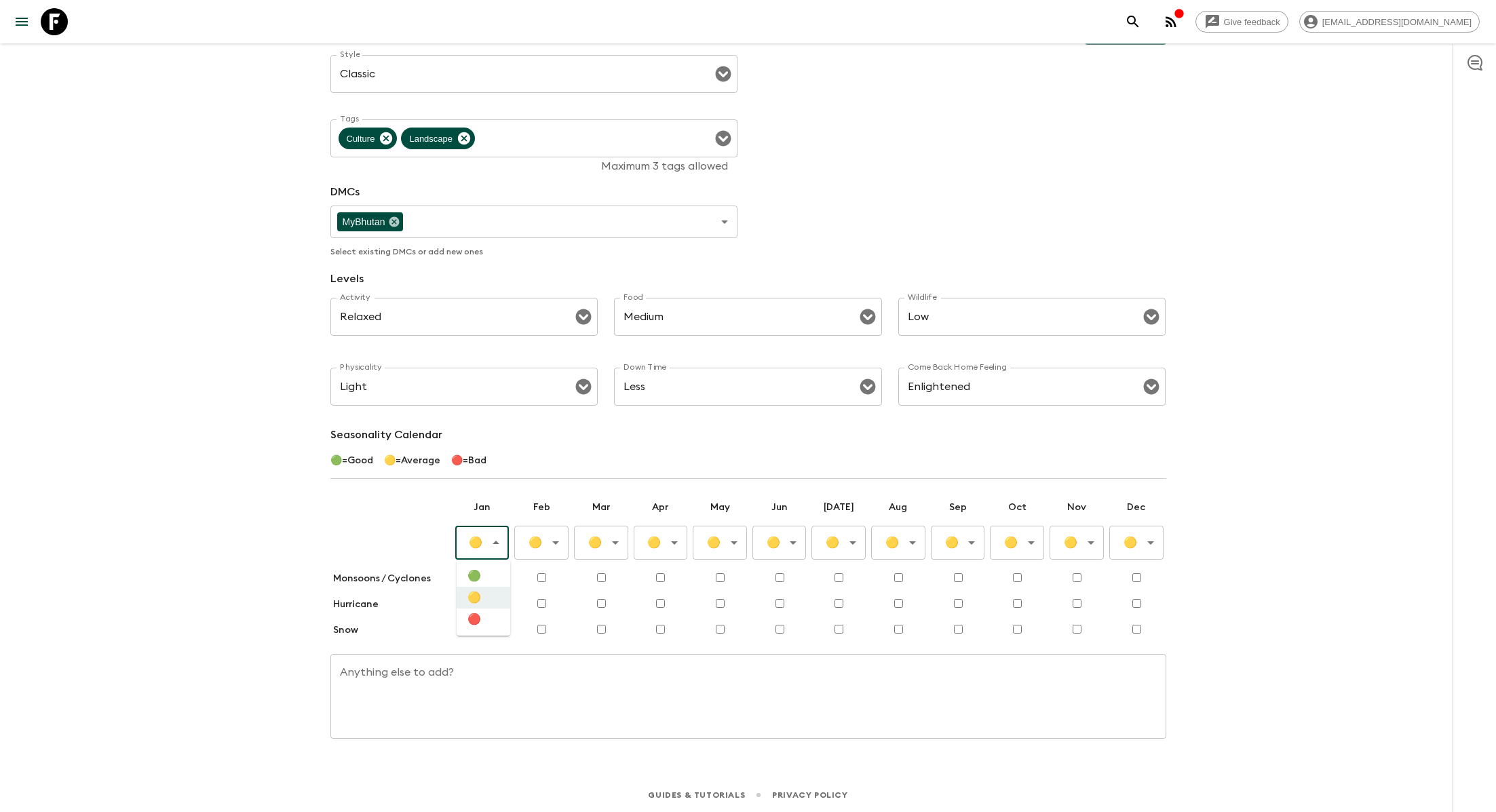
click at [491, 534] on body "Give feedback lauren.b@flashpack.com All adventures Bhutan BT1 Sync Itineraries…" at bounding box center [748, 319] width 1496 height 991
click at [482, 620] on li "🔴" at bounding box center [483, 619] width 54 height 22
type input "Bad"
click at [561, 539] on body "Give feedback lauren.b@flashpack.com All adventures Bhutan BT1 Sync Itineraries…" at bounding box center [748, 319] width 1496 height 991
click at [549, 630] on li "🔴" at bounding box center [542, 619] width 54 height 22
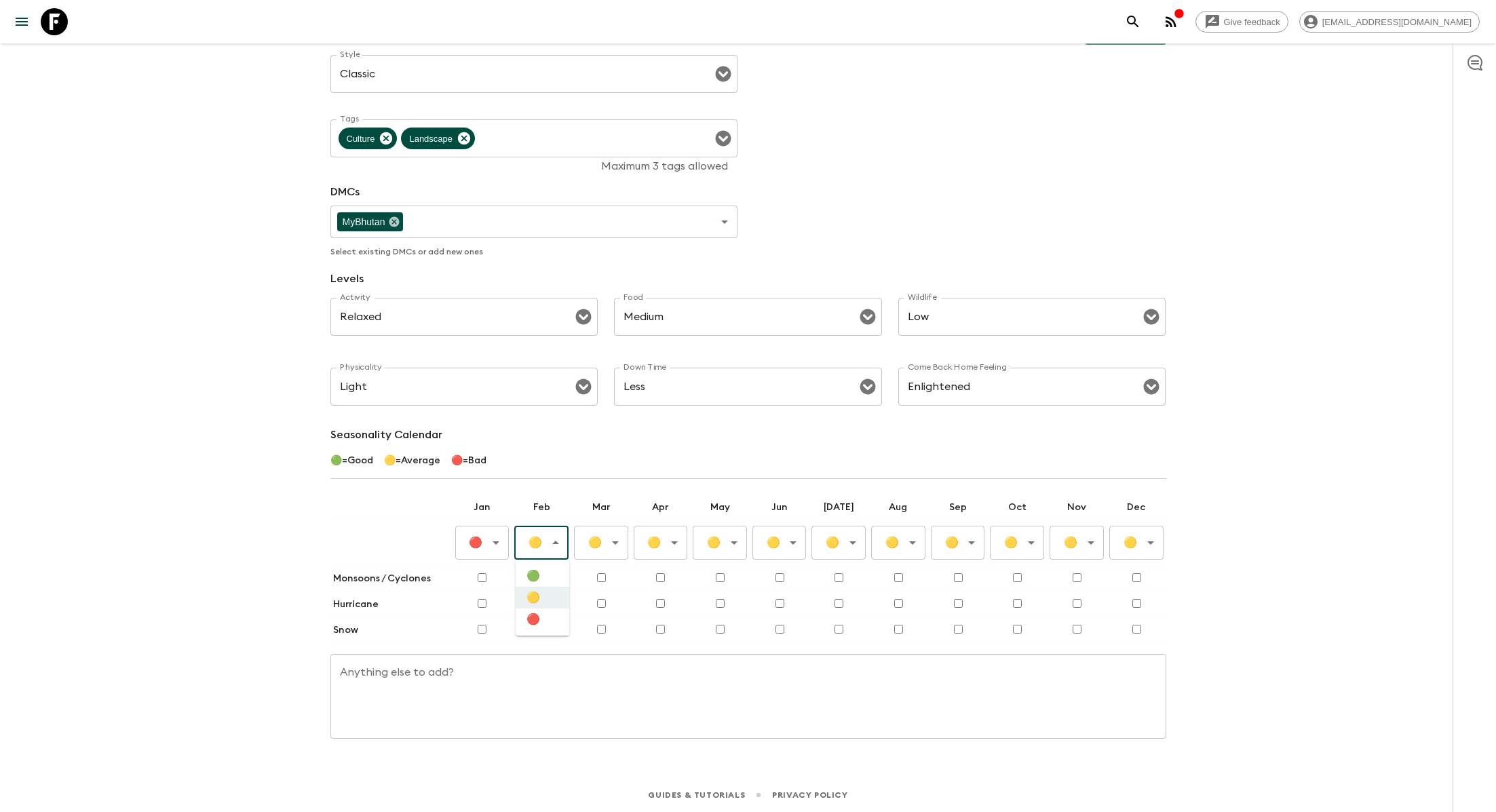
type input "Bad"
click at [616, 544] on body "Give feedback lauren.b@flashpack.com All adventures Bhutan BT1 Sync Itineraries…" at bounding box center [748, 319] width 1496 height 991
click at [616, 580] on li "🟢" at bounding box center [602, 576] width 54 height 22
type input "Good"
click at [669, 548] on body "Give feedback lauren.b@flashpack.com All adventures Bhutan BT1 Sync Itineraries…" at bounding box center [748, 319] width 1496 height 991
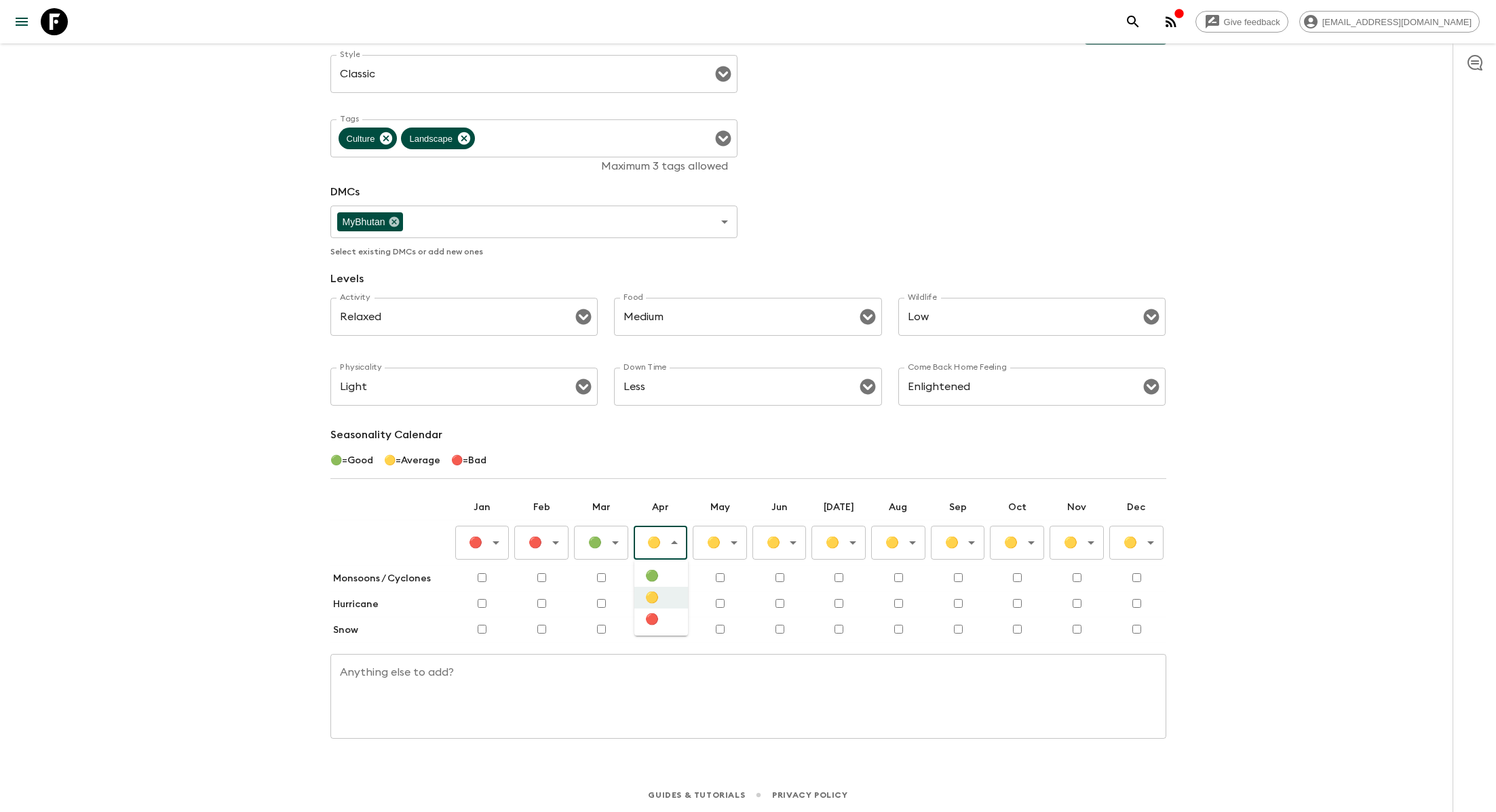
click at [669, 578] on li "🟢" at bounding box center [661, 576] width 54 height 22
type input "Good"
click at [719, 560] on td "🟡 Average ​" at bounding box center [720, 543] width 60 height 45
click at [731, 552] on body "Give feedback lauren.b@flashpack.com All adventures Bhutan BT1 Sync Itineraries…" at bounding box center [748, 319] width 1496 height 991
click at [728, 575] on li "🟢" at bounding box center [721, 576] width 54 height 22
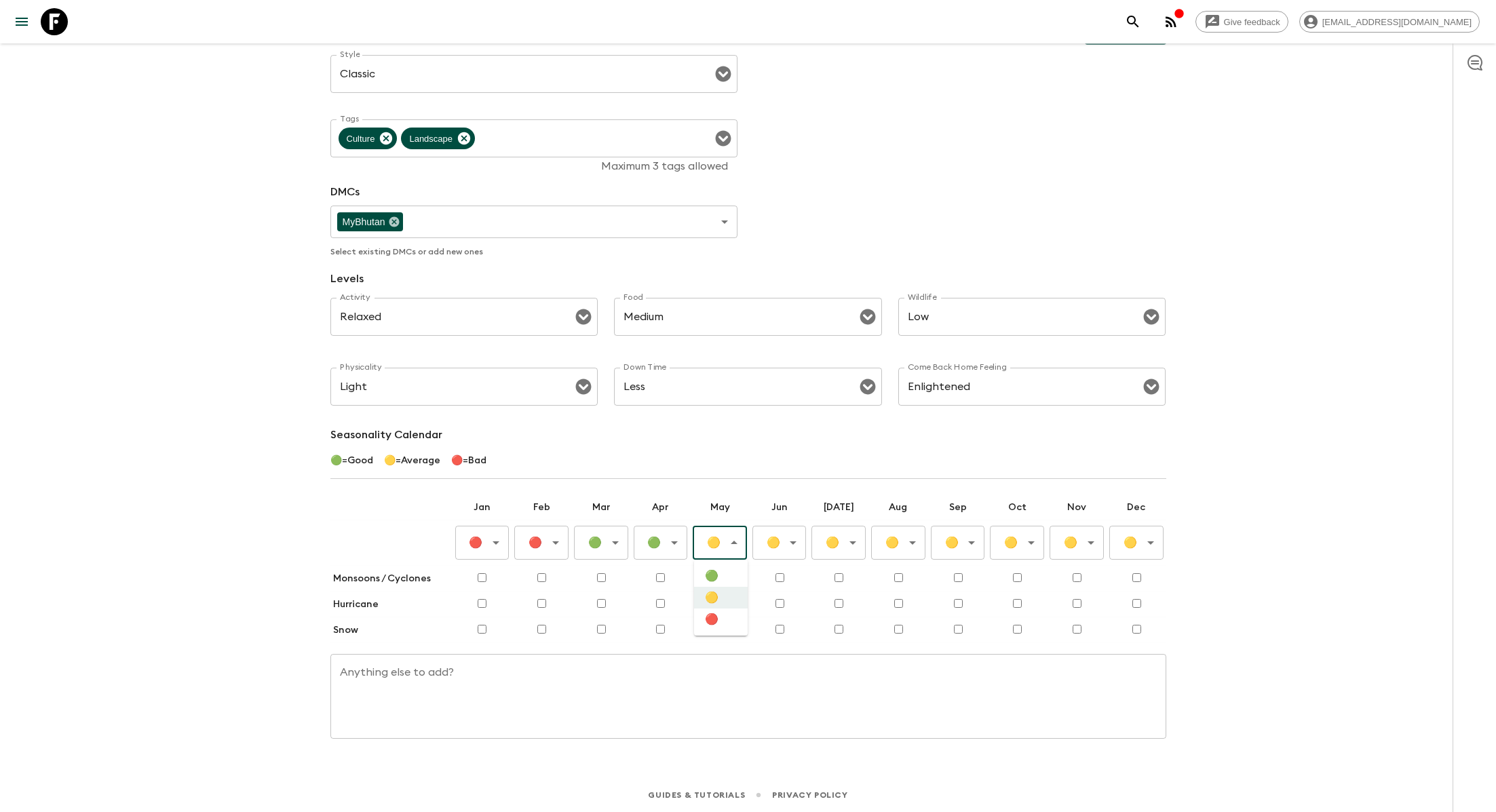
type input "Good"
click at [785, 542] on body "Give feedback lauren.b@flashpack.com All adventures Bhutan BT1 Sync Itineraries…" at bounding box center [748, 319] width 1496 height 991
click at [783, 607] on li "🟡" at bounding box center [780, 598] width 54 height 22
click at [870, 537] on td "🟡 Average ​" at bounding box center [898, 543] width 60 height 45
click at [850, 537] on body "Give feedback lauren.b@flashpack.com All adventures Bhutan BT1 Sync Itineraries…" at bounding box center [748, 319] width 1496 height 991
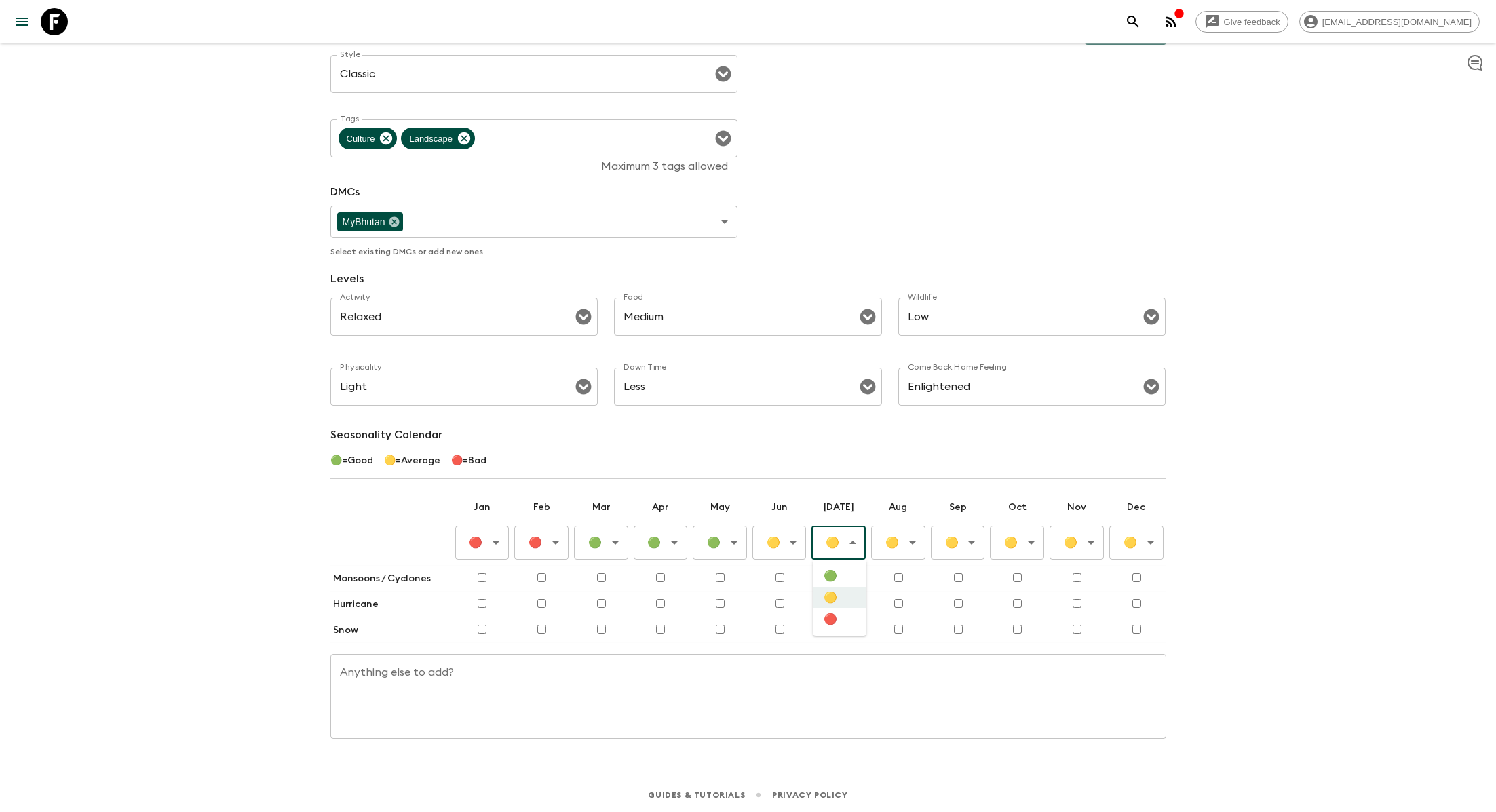
click at [849, 570] on li "🟢" at bounding box center [839, 576] width 54 height 22
click at [851, 547] on body "Give feedback lauren.b@flashpack.com All adventures Bhutan BT1 Sync Itineraries…" at bounding box center [748, 319] width 1496 height 991
click at [851, 616] on li "🔴" at bounding box center [839, 619] width 54 height 22
type input "Bad"
click at [912, 531] on body "Give feedback lauren.b@flashpack.com All adventures Bhutan BT1 Sync Itineraries…" at bounding box center [748, 319] width 1496 height 991
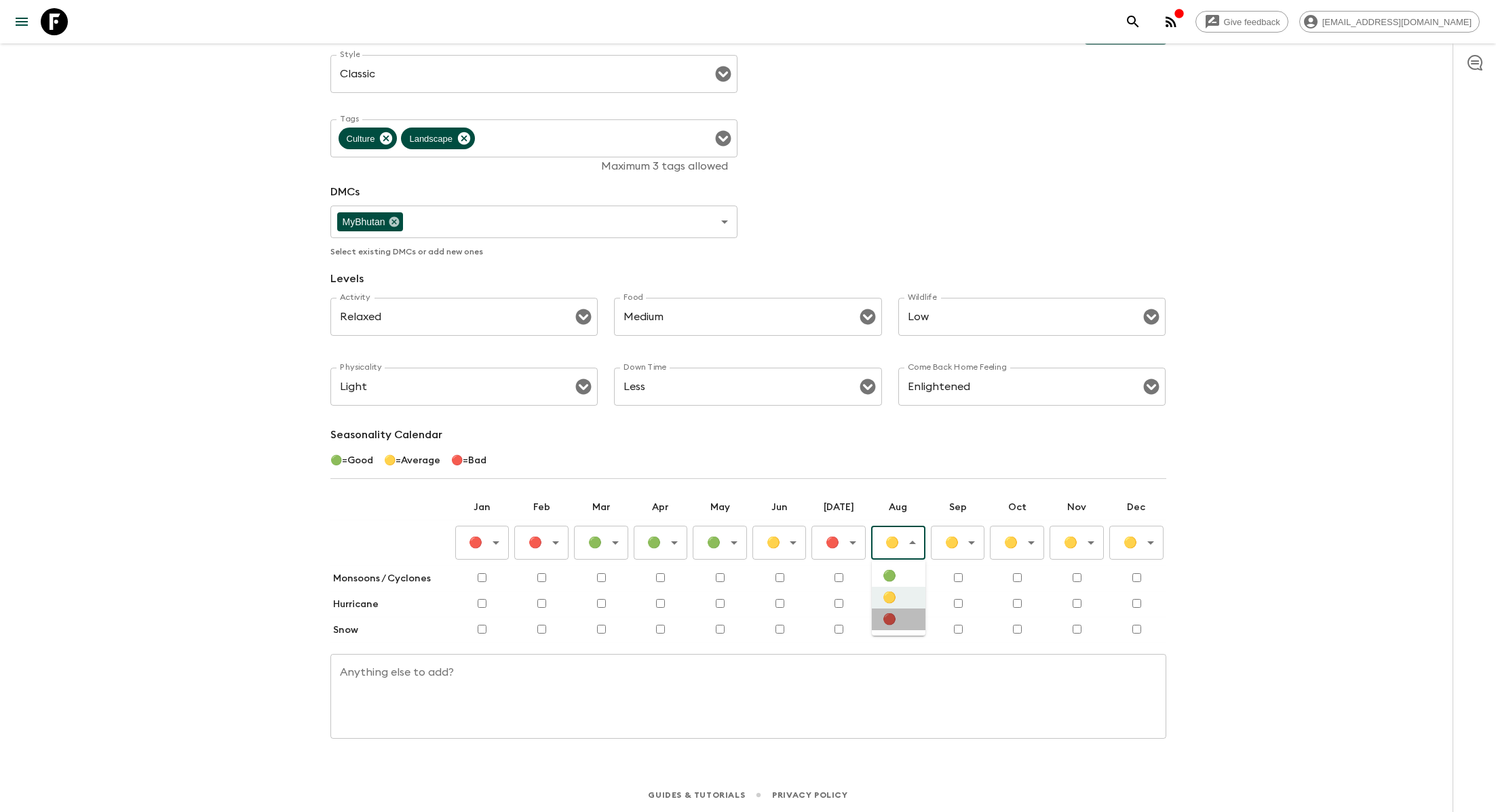
click at [893, 620] on li "🔴" at bounding box center [898, 619] width 54 height 22
type input "Bad"
click at [843, 578] on input "checkbox" at bounding box center [839, 578] width 9 height 9
checkbox input "true"
click at [898, 579] on input "checkbox" at bounding box center [899, 578] width 9 height 9
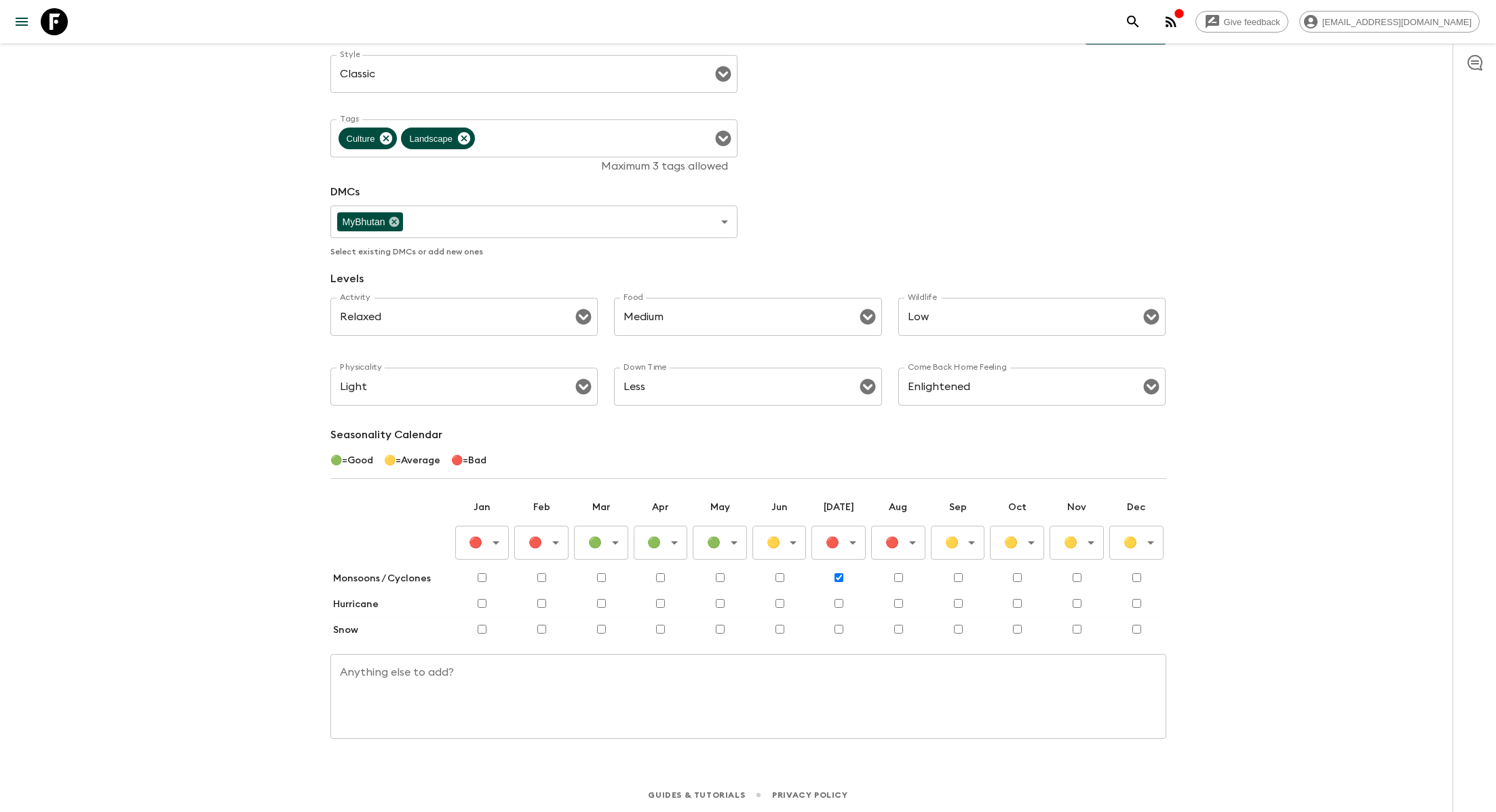
checkbox input "true"
click at [970, 543] on body "Give feedback lauren.b@flashpack.com All adventures Bhutan BT1 Sync Itineraries…" at bounding box center [748, 319] width 1496 height 991
click at [954, 573] on li "🟢" at bounding box center [958, 576] width 54 height 22
type input "Good"
click at [1033, 549] on body "Give feedback lauren.b@flashpack.com All adventures Bhutan BT1 Sync Itineraries…" at bounding box center [748, 319] width 1496 height 991
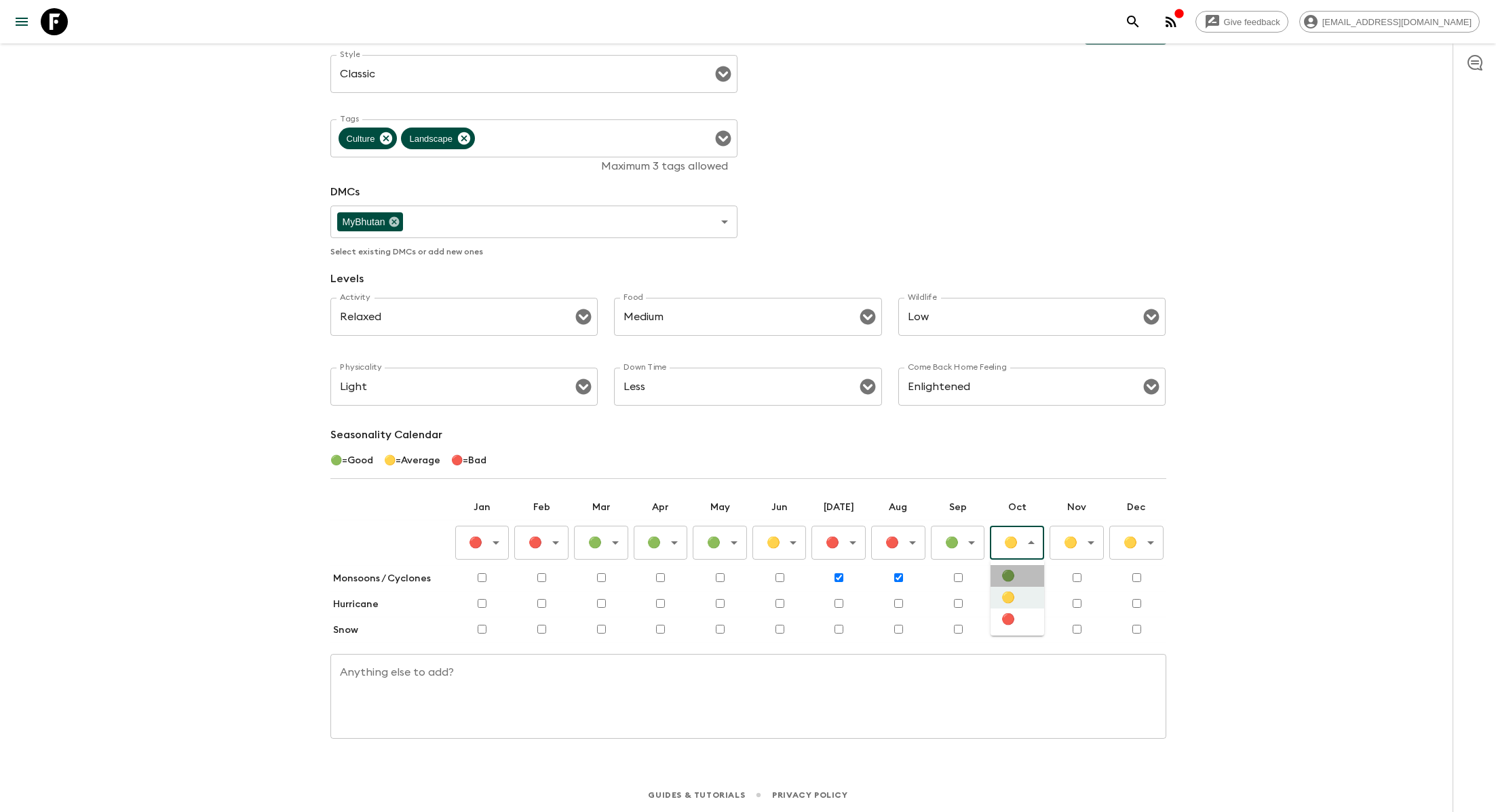
click at [1033, 573] on li "🟢" at bounding box center [1018, 576] width 54 height 22
type input "Good"
click at [1082, 549] on body "Give feedback lauren.b@flashpack.com All adventures Bhutan BT1 Sync Itineraries…" at bounding box center [748, 319] width 1496 height 991
click at [1082, 575] on li "🟢" at bounding box center [1077, 576] width 54 height 22
type input "Good"
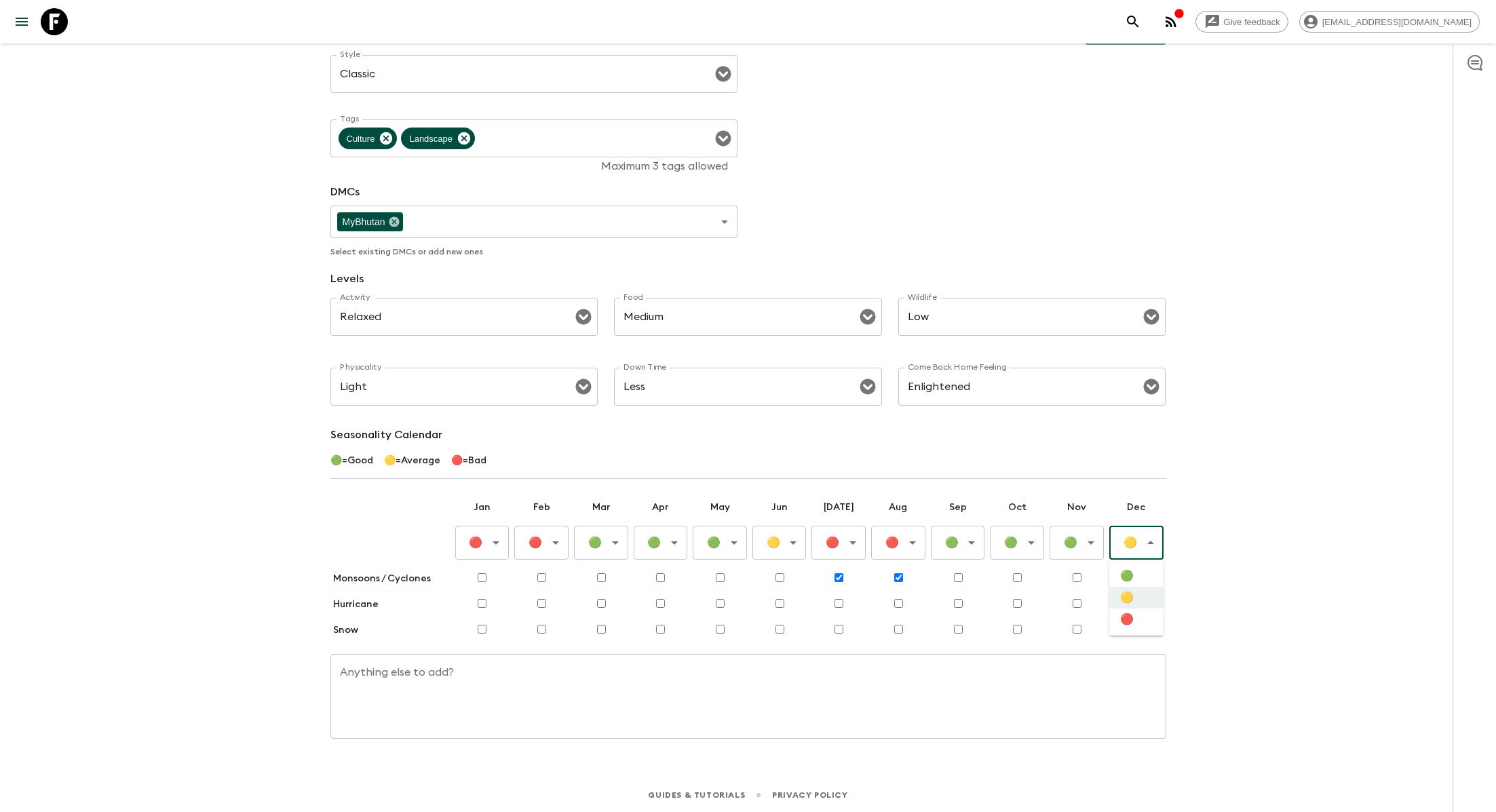
click at [1159, 537] on body "Give feedback lauren.b@flashpack.com All adventures Bhutan BT1 Sync Itineraries…" at bounding box center [748, 319] width 1496 height 991
click at [1136, 625] on li "🔴" at bounding box center [1136, 619] width 54 height 22
type input "Bad"
click at [1238, 540] on div "Give feedback lauren.b@flashpack.com All adventures Bhutan BT1 Sync Itineraries…" at bounding box center [748, 319] width 1496 height 991
click at [477, 629] on td at bounding box center [482, 631] width 60 height 26
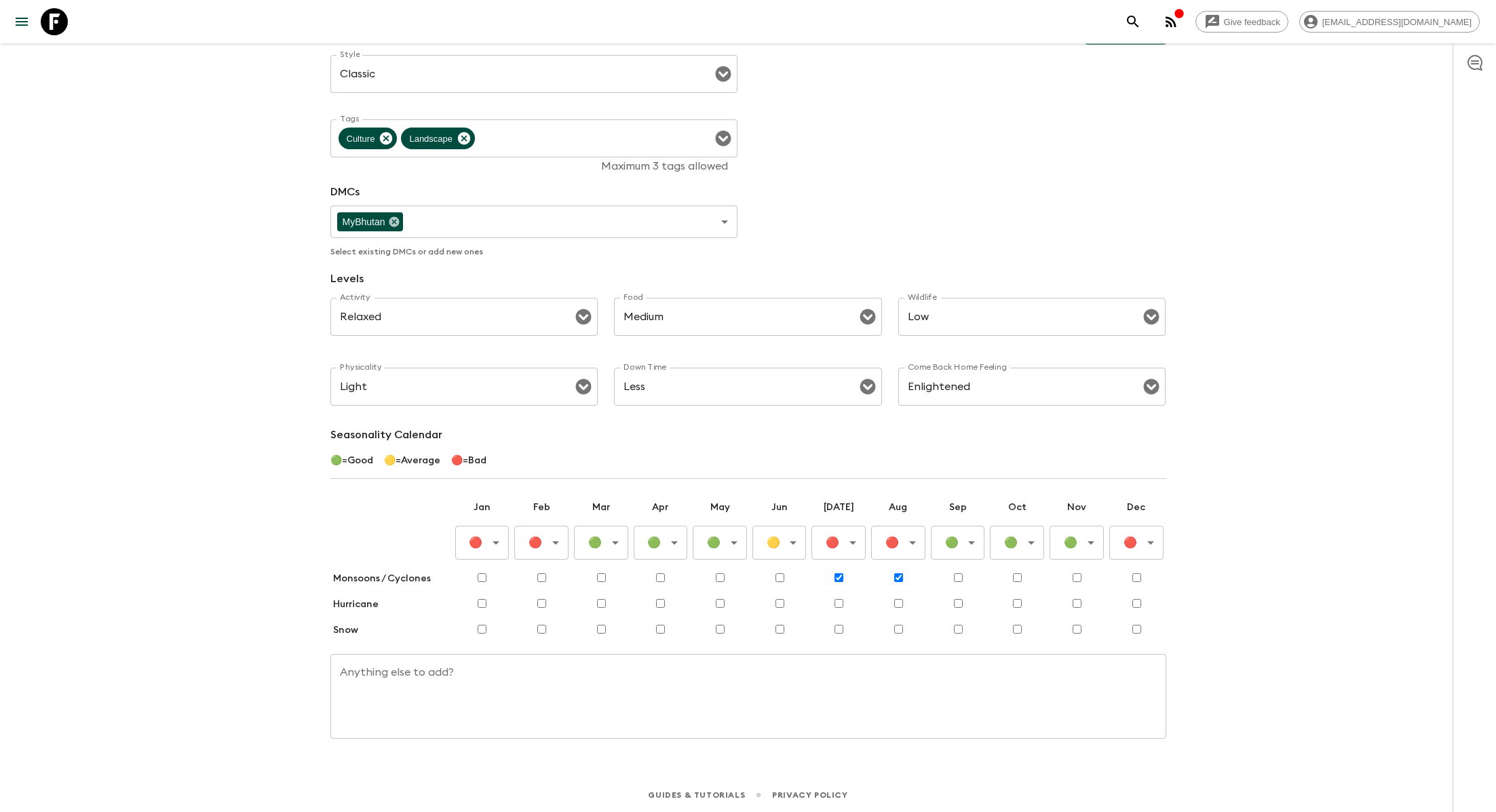
scroll to position [0, 0]
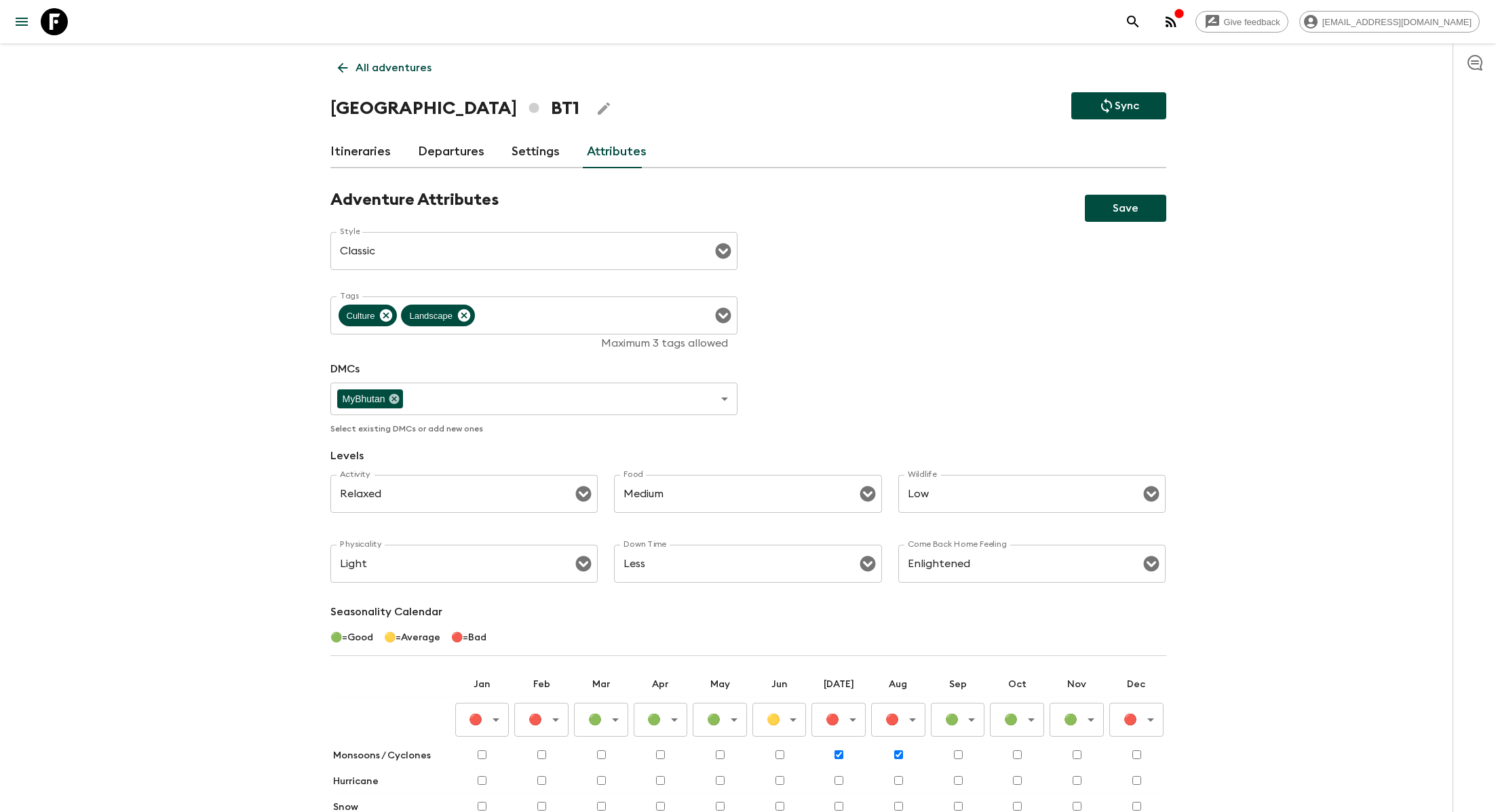
click at [1131, 211] on button "Save" at bounding box center [1126, 209] width 81 height 27
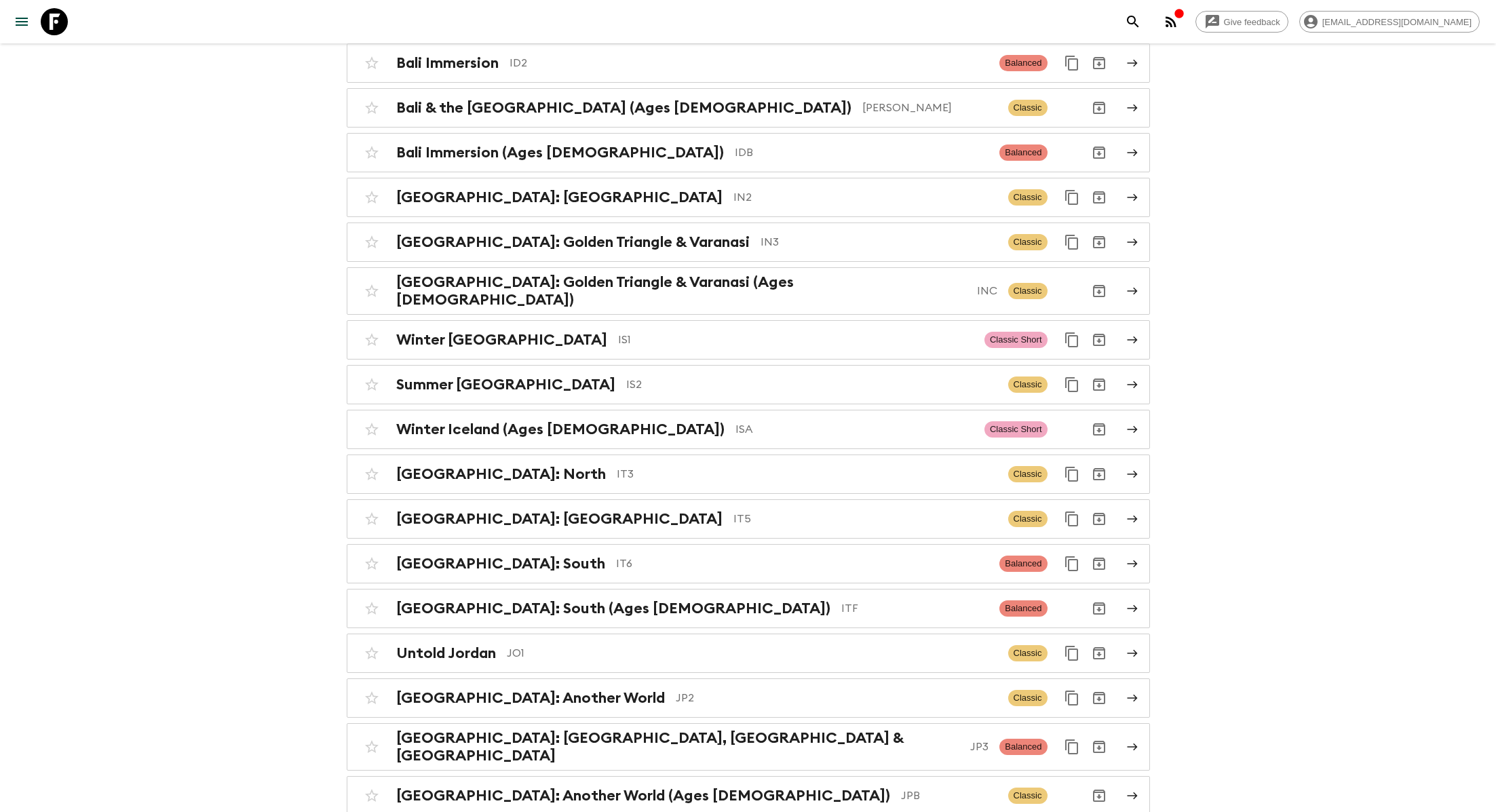
scroll to position [3055, 0]
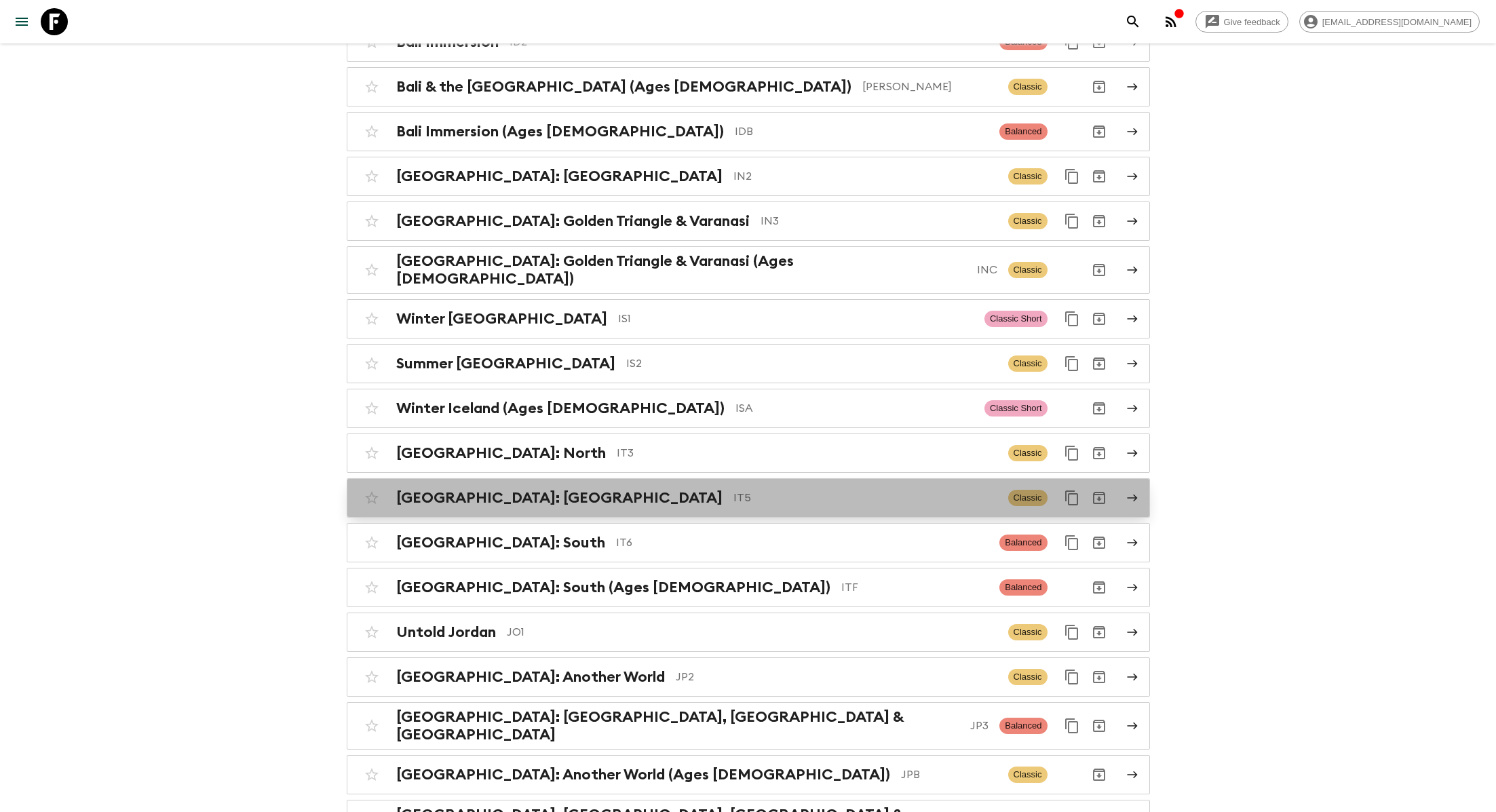
click at [519, 485] on div "[GEOGRAPHIC_DATA]: [GEOGRAPHIC_DATA] IT5 Classic" at bounding box center [721, 498] width 727 height 27
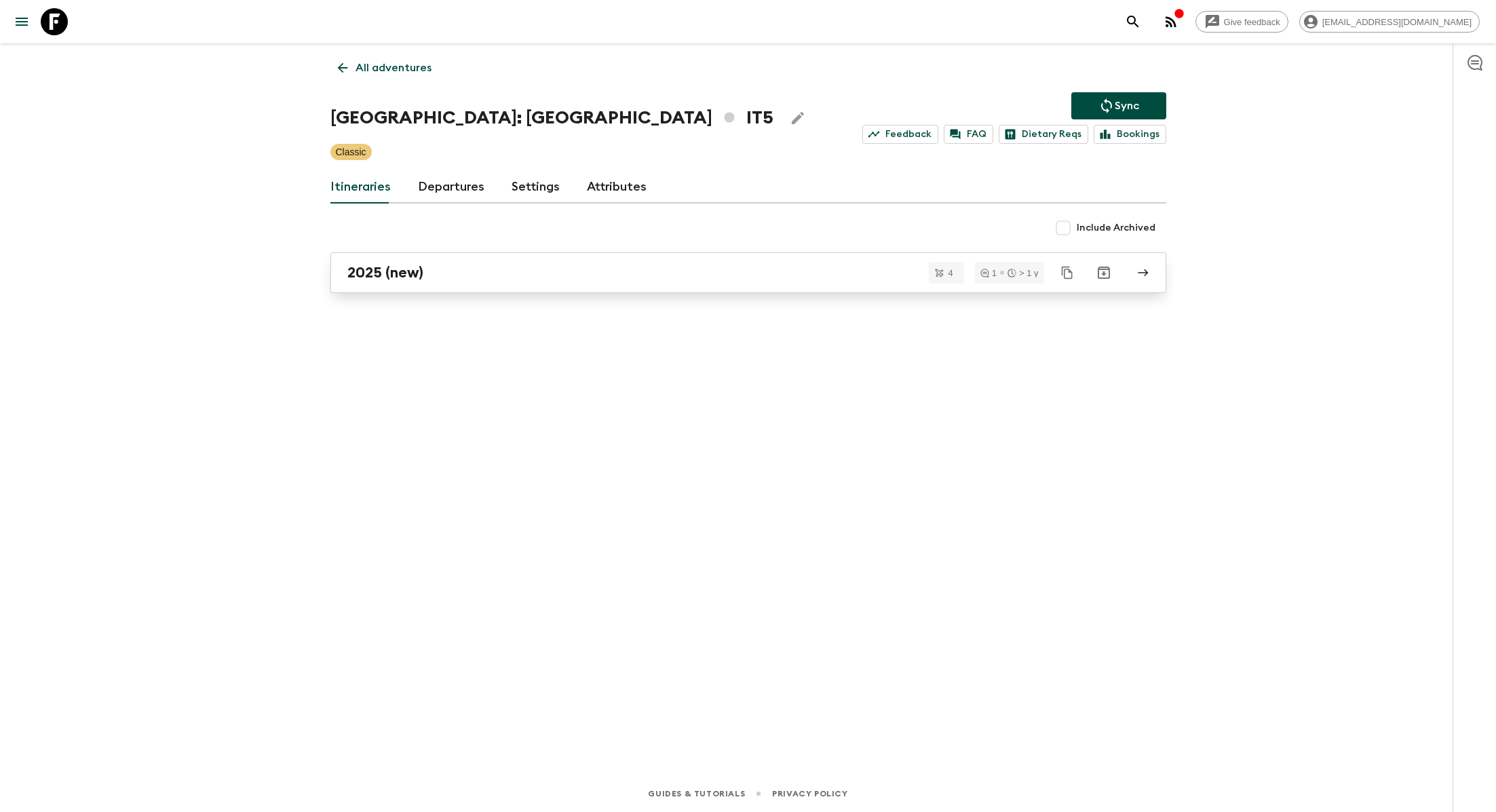
click at [424, 276] on div "2025 (new)" at bounding box center [735, 273] width 776 height 18
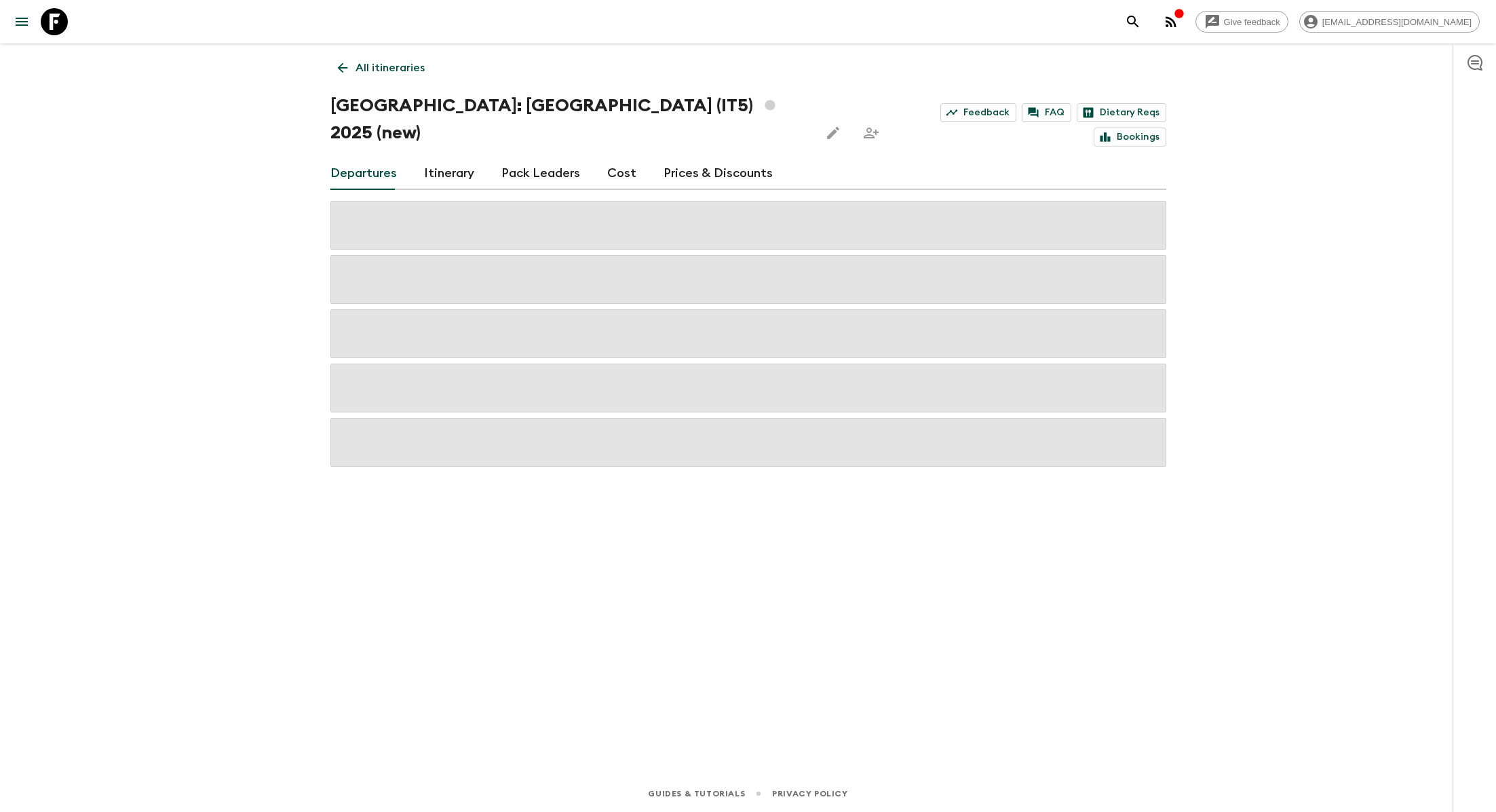
click at [450, 158] on link "Itinerary" at bounding box center [450, 173] width 50 height 32
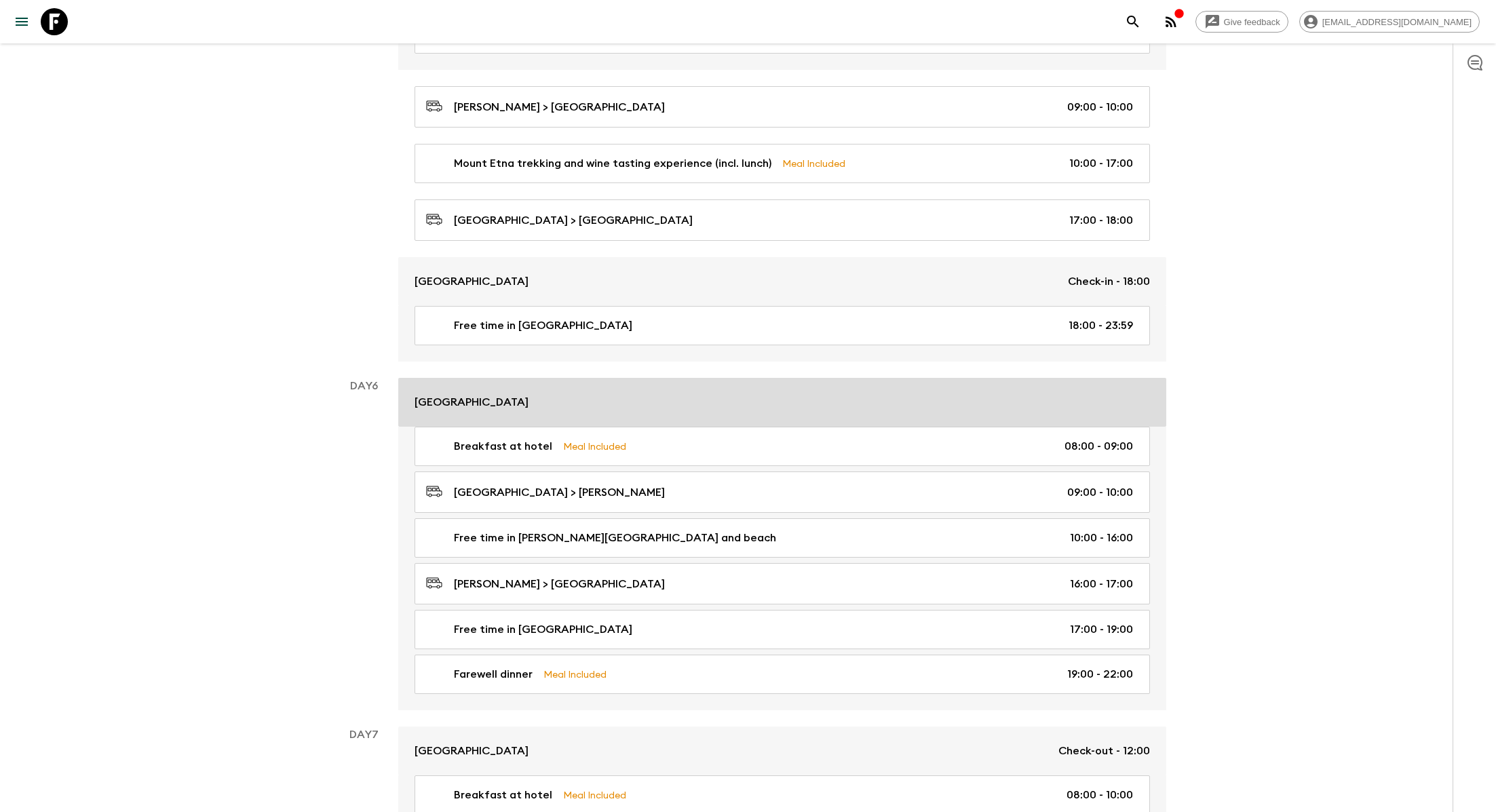
scroll to position [1612, 0]
